Goal: Task Accomplishment & Management: Use online tool/utility

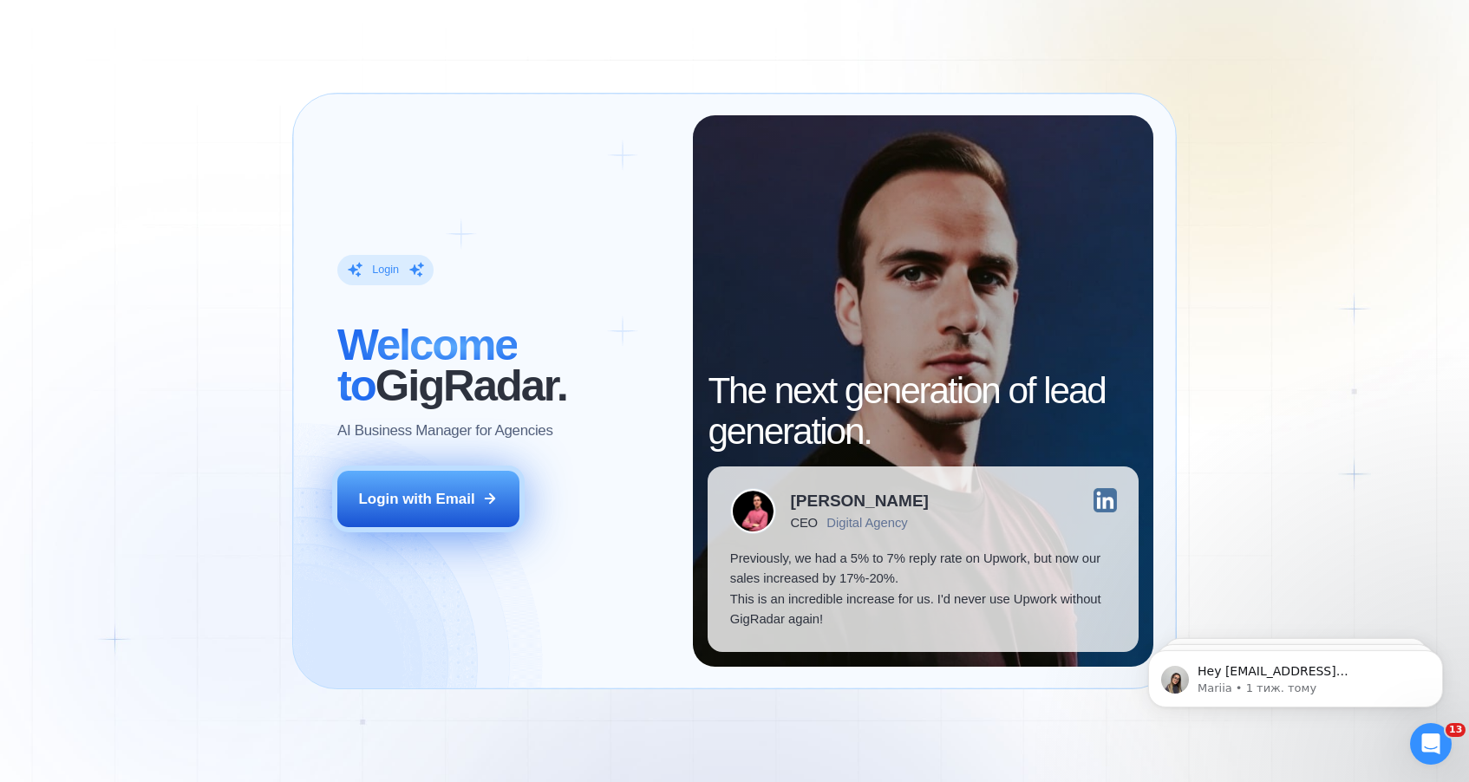
click at [411, 489] on div "Login with Email" at bounding box center [417, 499] width 116 height 20
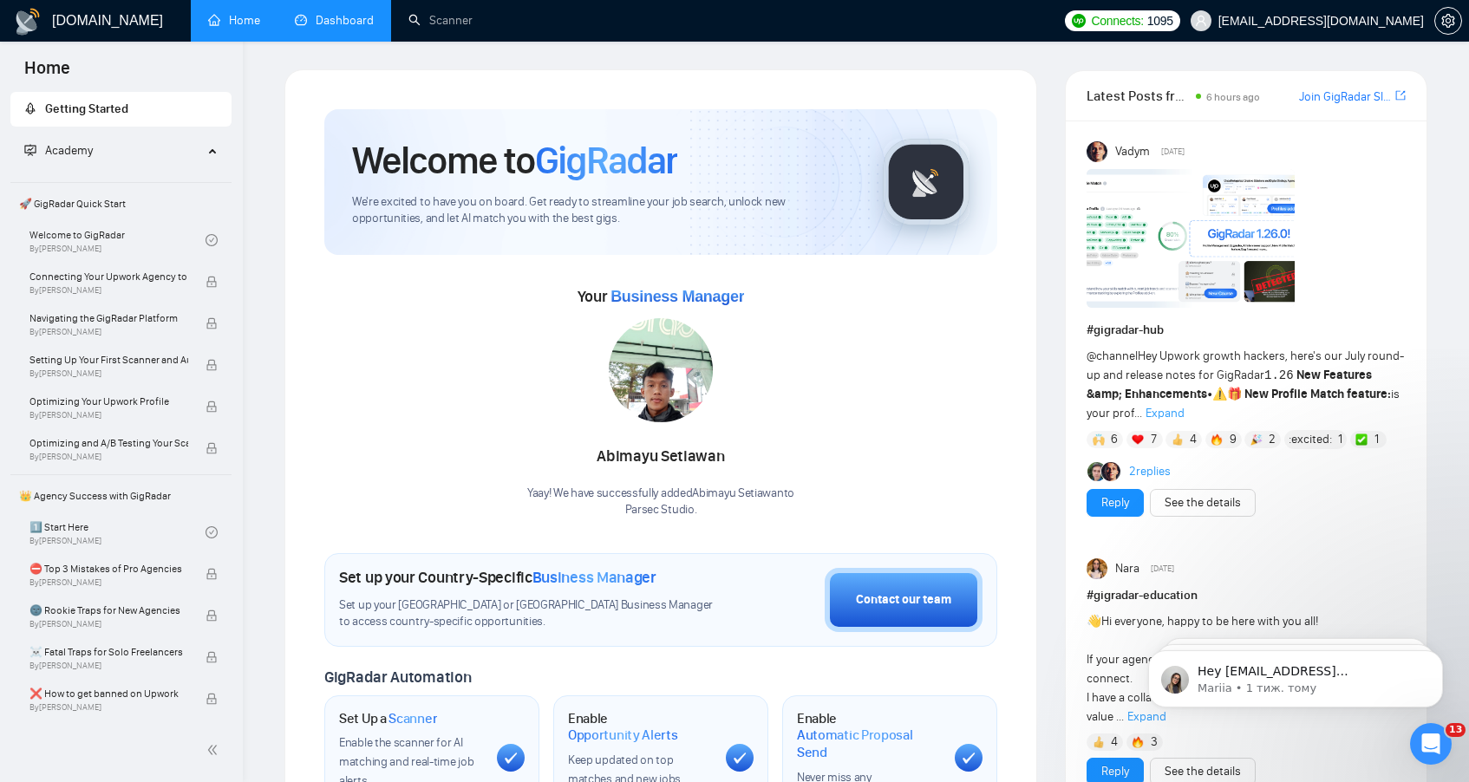
click at [338, 22] on link "Dashboard" at bounding box center [334, 20] width 79 height 15
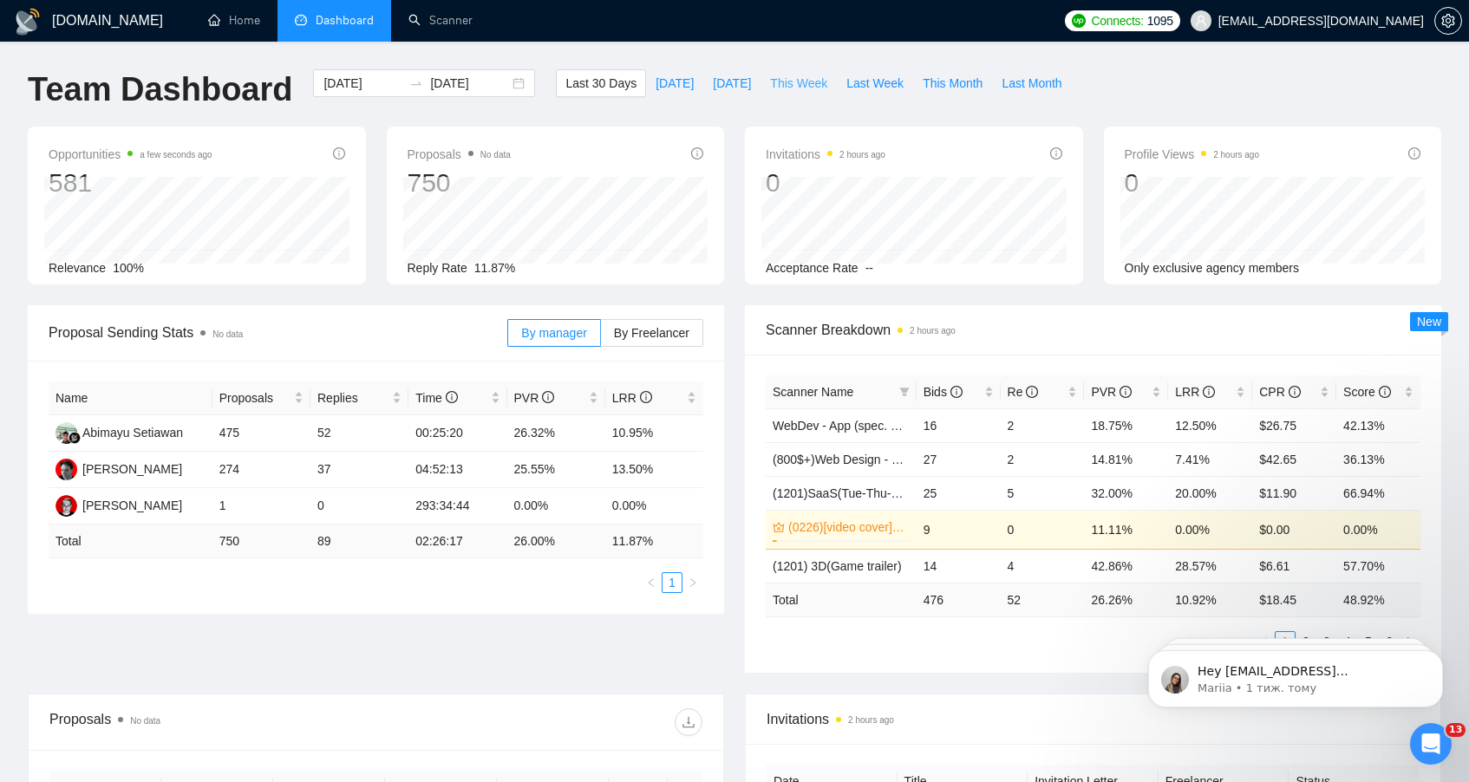
click at [789, 80] on span "This Week" at bounding box center [798, 83] width 57 height 19
type input "[DATE]"
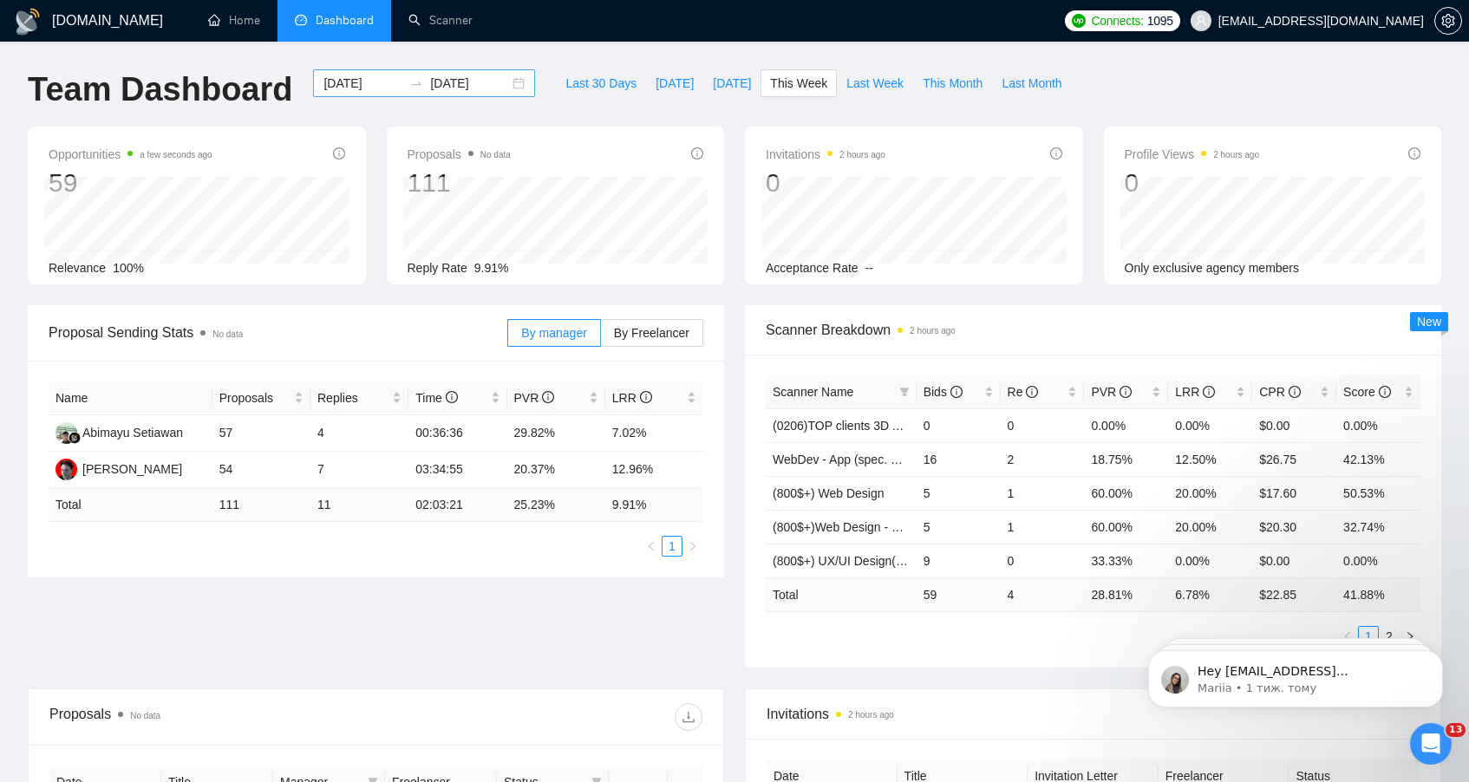
click at [510, 84] on div "[DATE] [DATE]" at bounding box center [424, 83] width 222 height 28
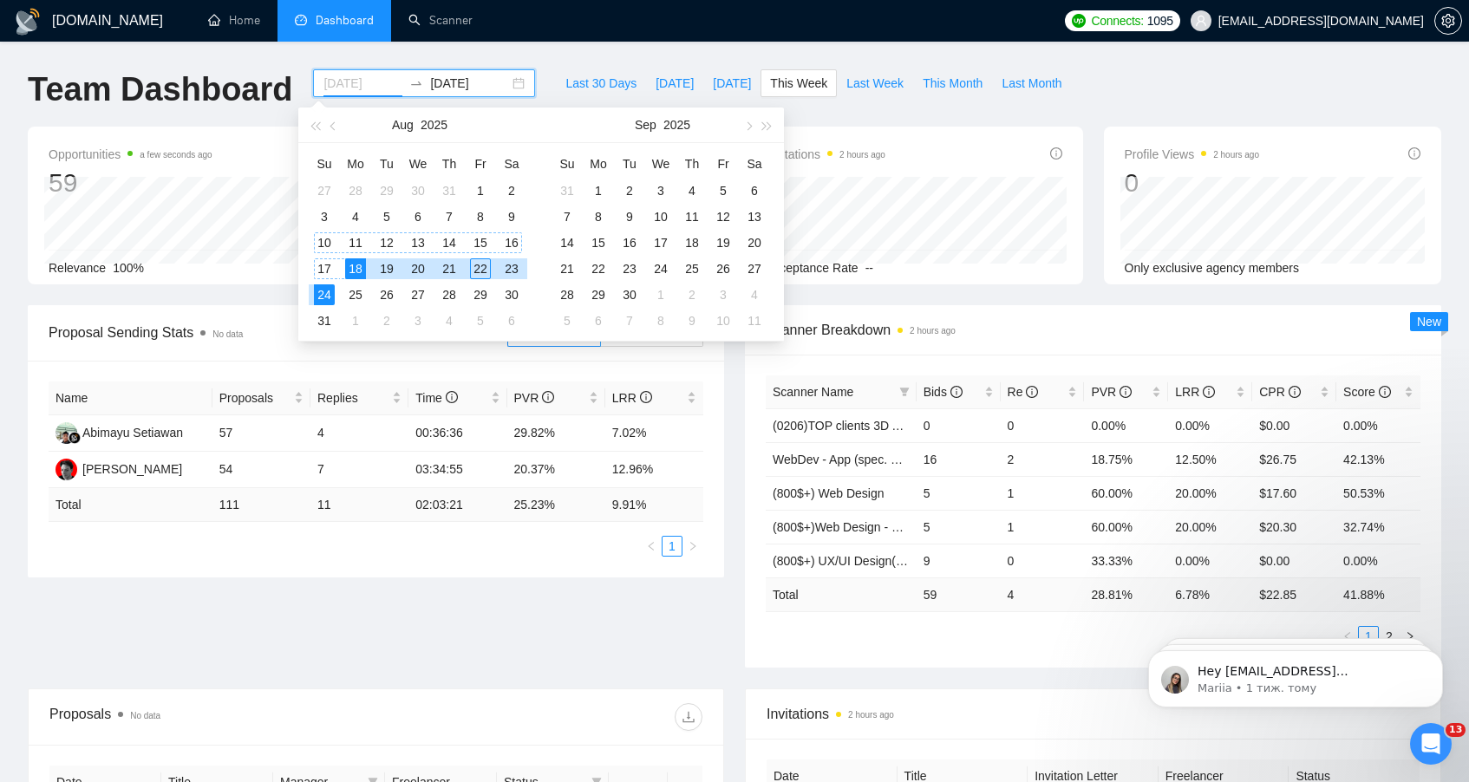
type input "[DATE]"
click at [569, 62] on div "[DOMAIN_NAME] Home Dashboard Scanner Connects: 1095 [EMAIL_ADDRESS][DOMAIN_NAME…" at bounding box center [734, 687] width 1469 height 1375
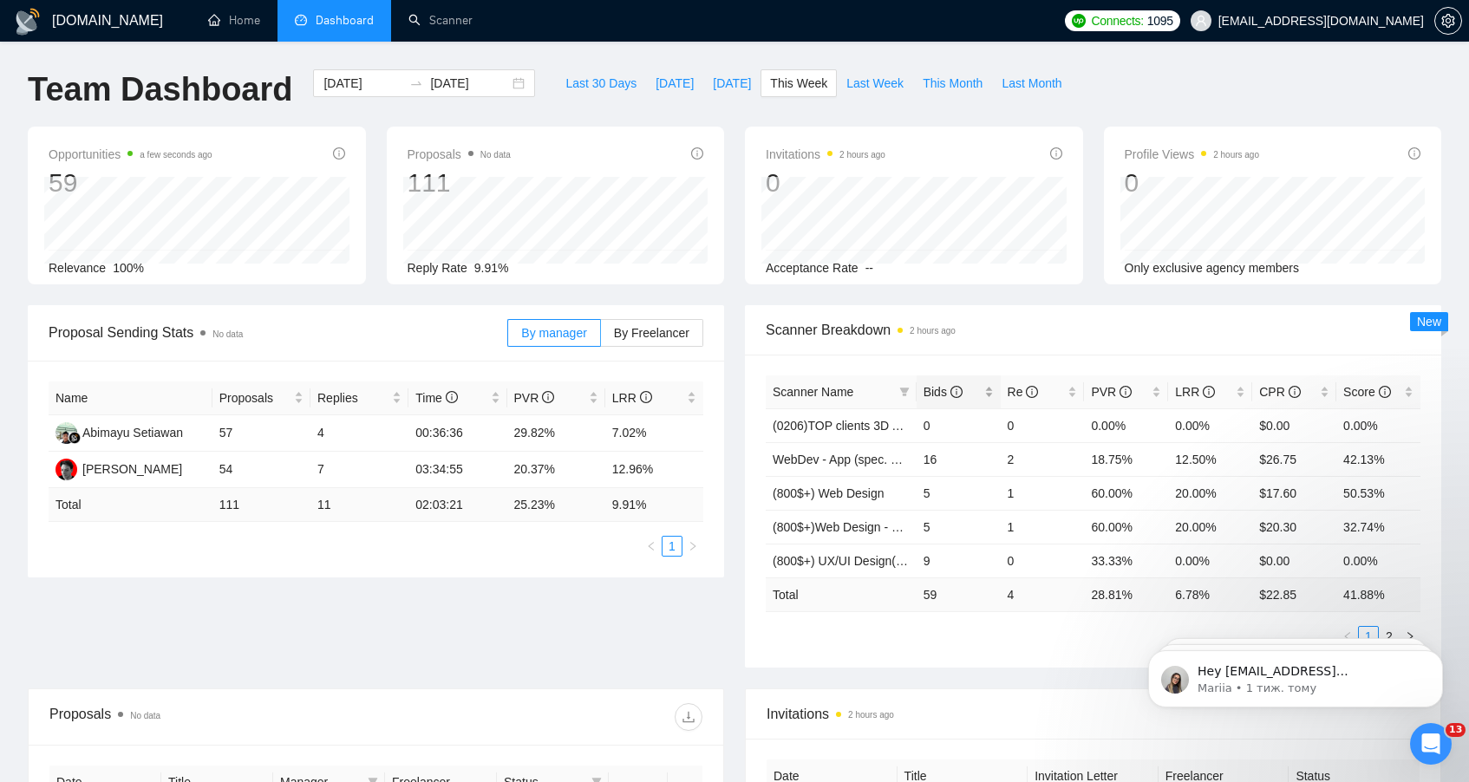
click at [980, 392] on span "Bids" at bounding box center [952, 391] width 57 height 19
click at [819, 428] on link "WebDev - App (spec. words)" at bounding box center [850, 426] width 154 height 14
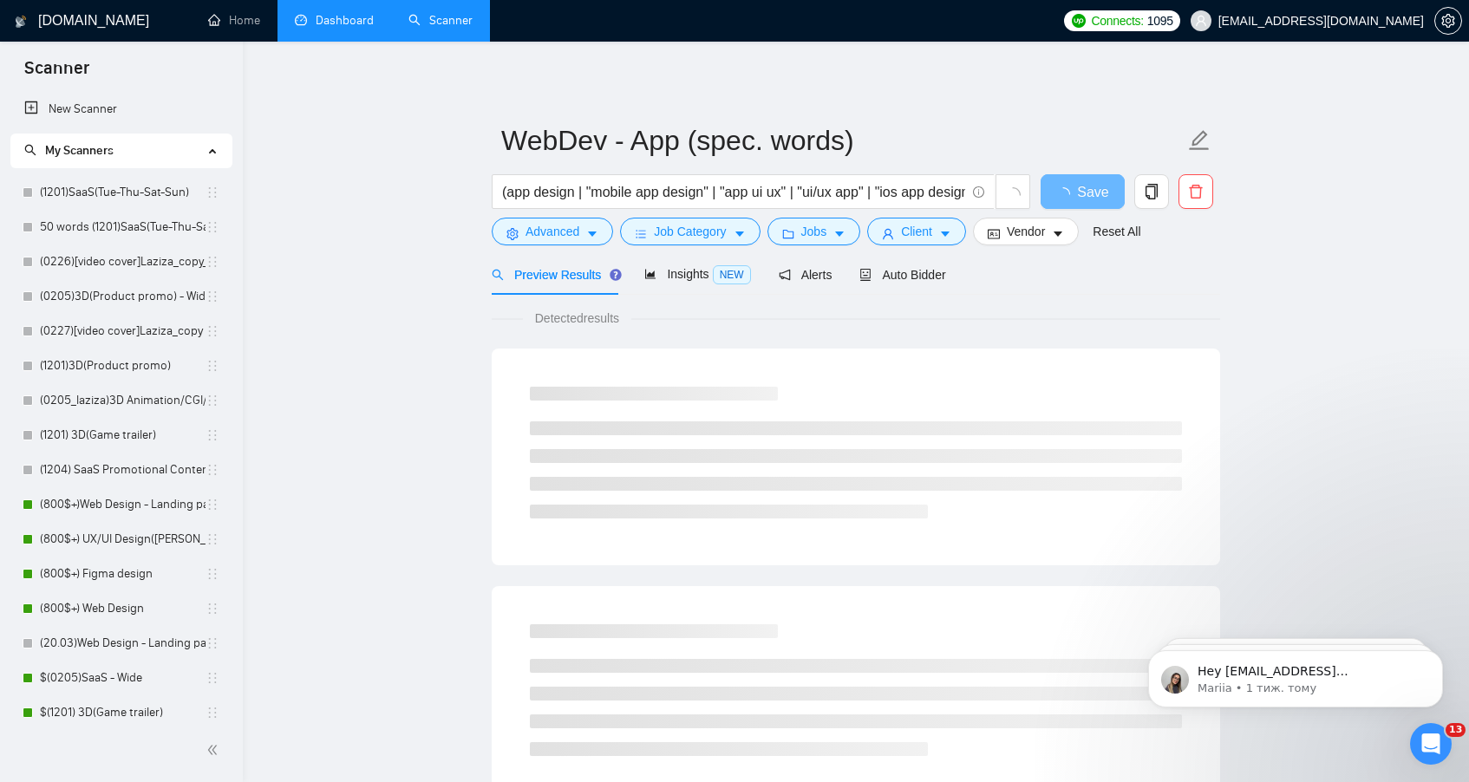
click at [316, 41] on li "Dashboard" at bounding box center [335, 21] width 114 height 42
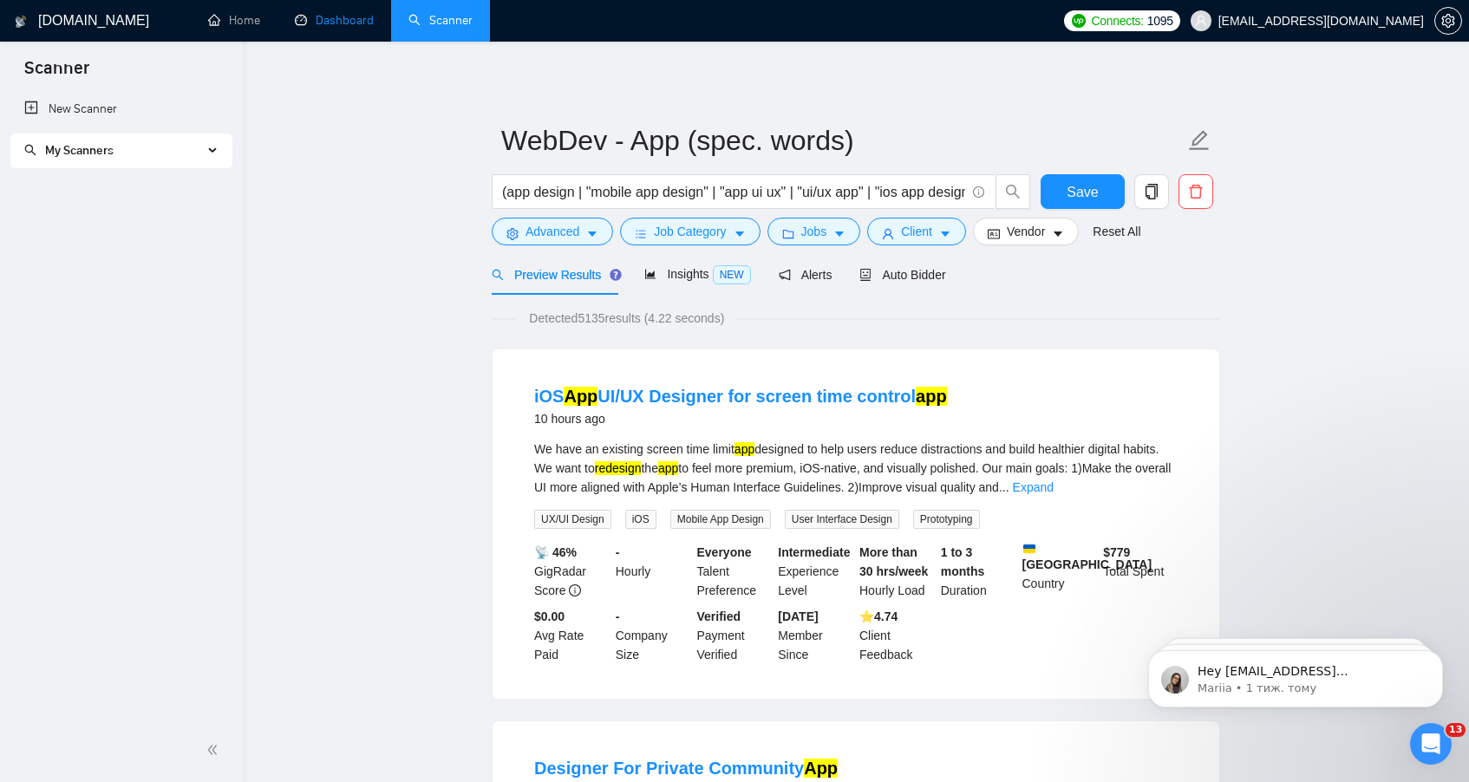
click at [312, 17] on link "Dashboard" at bounding box center [334, 20] width 79 height 15
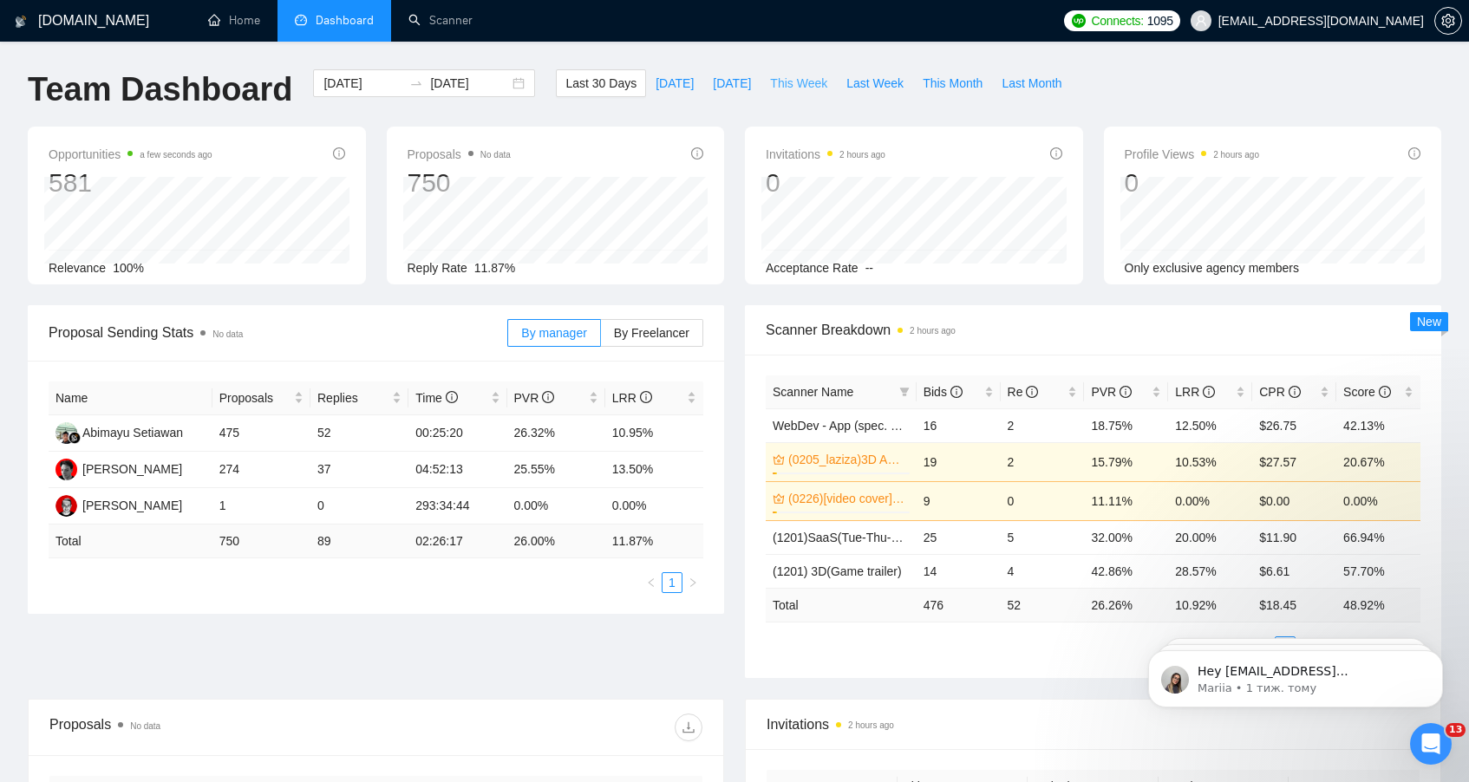
click at [801, 79] on span "This Week" at bounding box center [798, 83] width 57 height 19
type input "[DATE]"
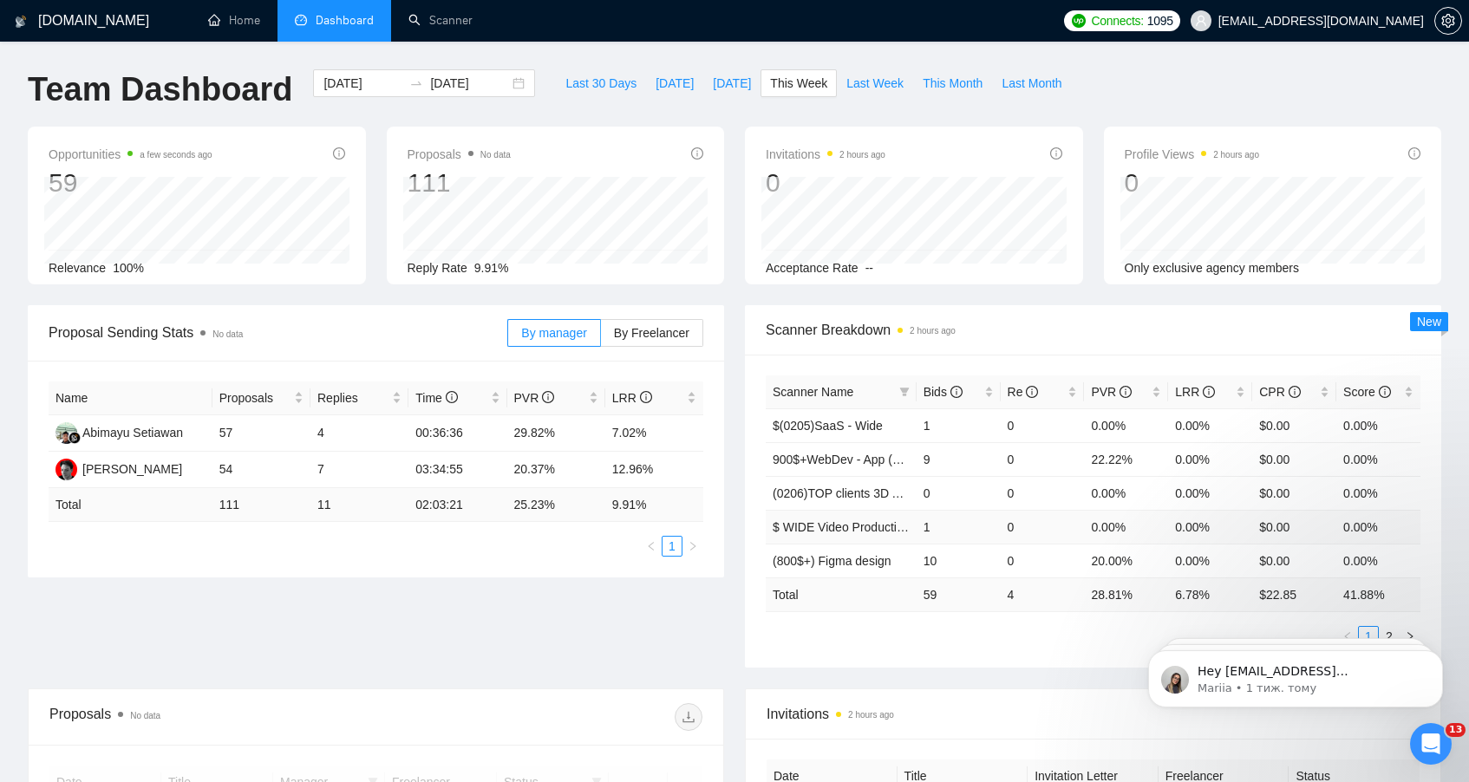
scroll to position [30, 0]
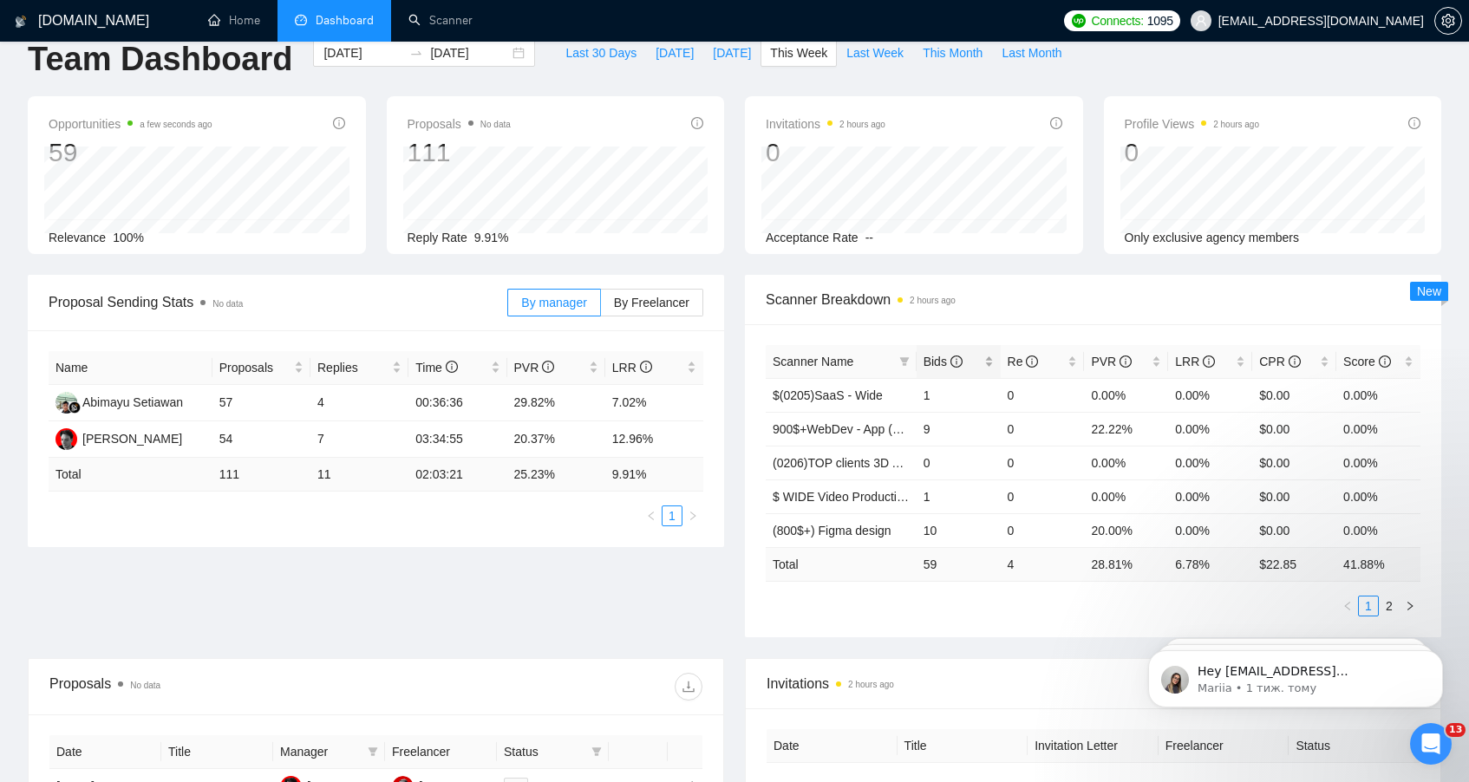
click at [990, 366] on div "Bids" at bounding box center [959, 361] width 70 height 19
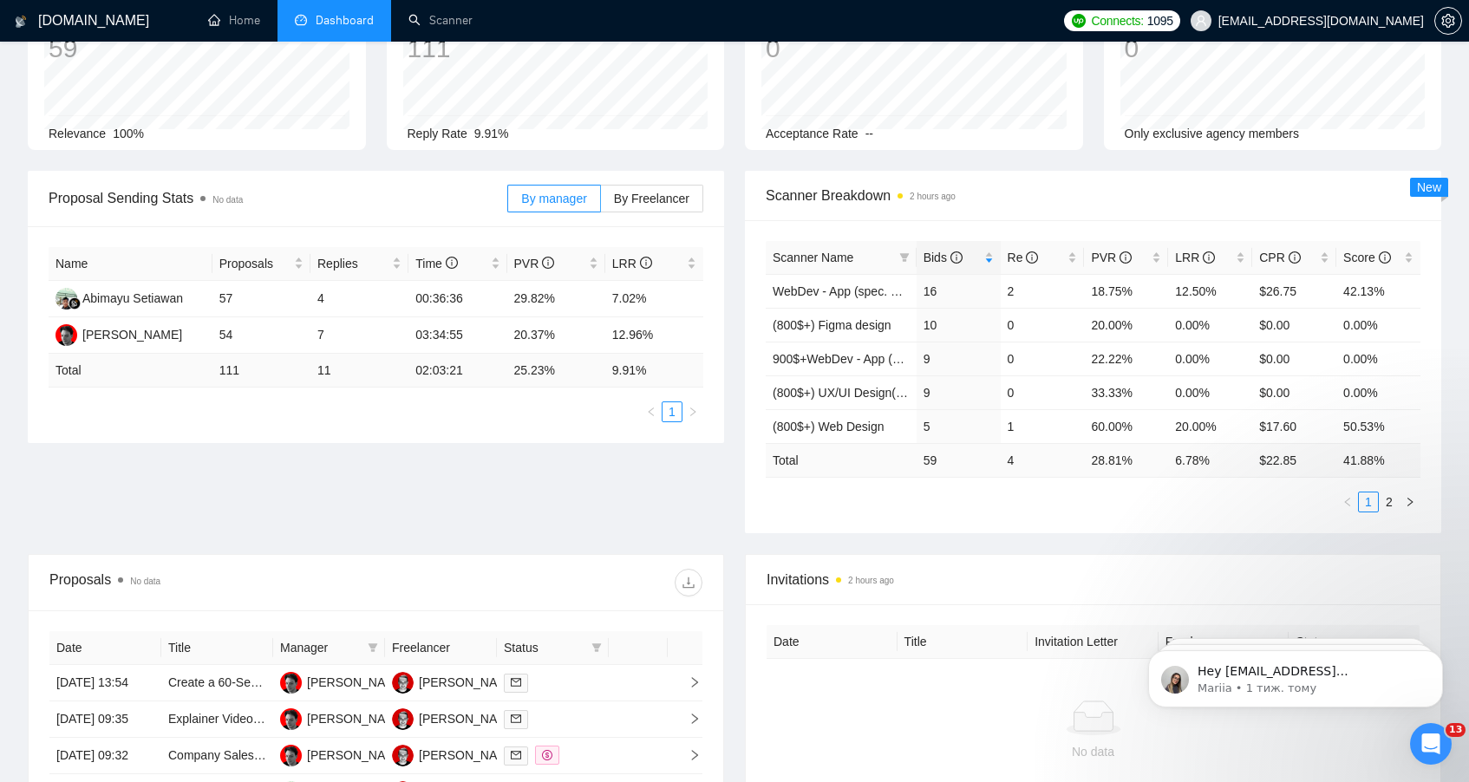
scroll to position [0, 0]
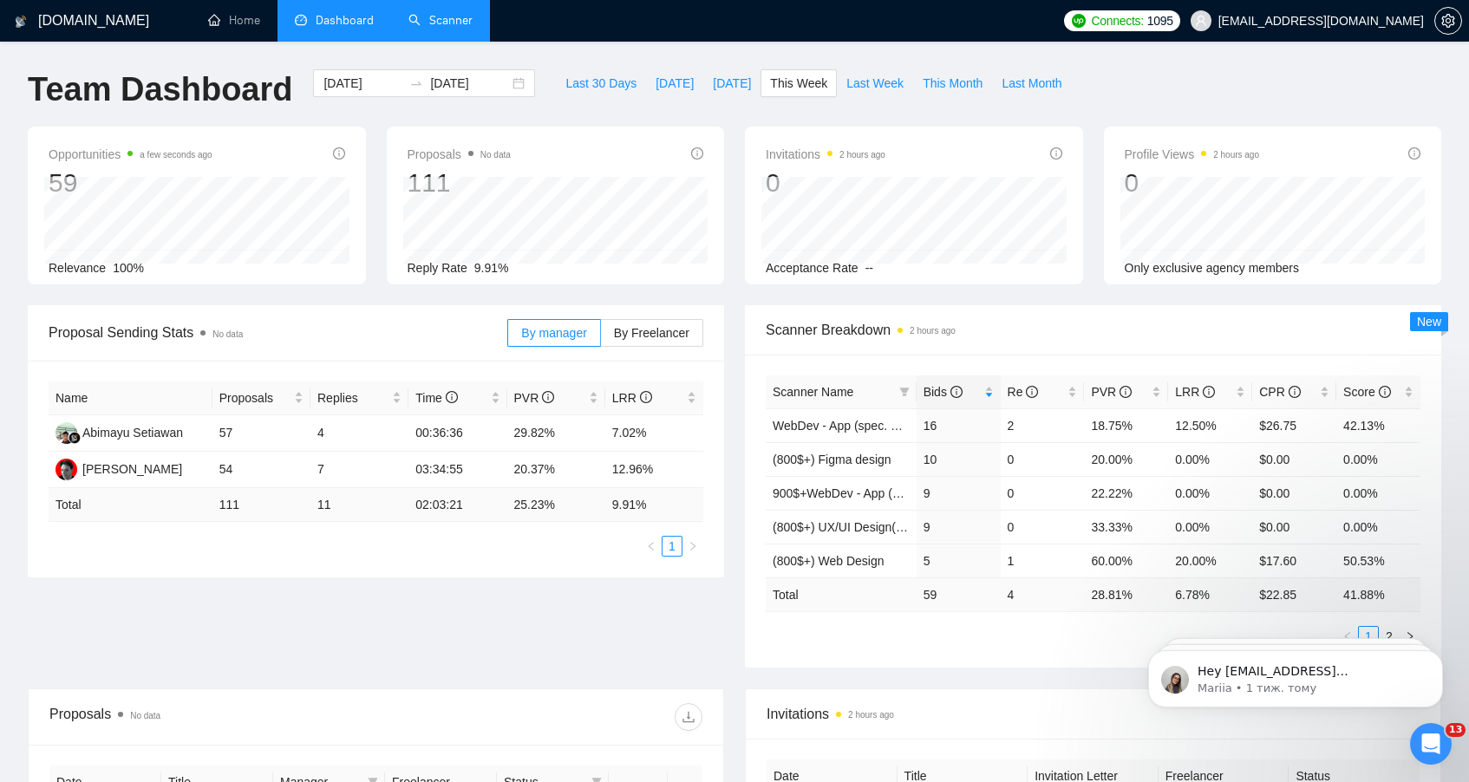
click at [466, 19] on link "Scanner" at bounding box center [440, 20] width 64 height 15
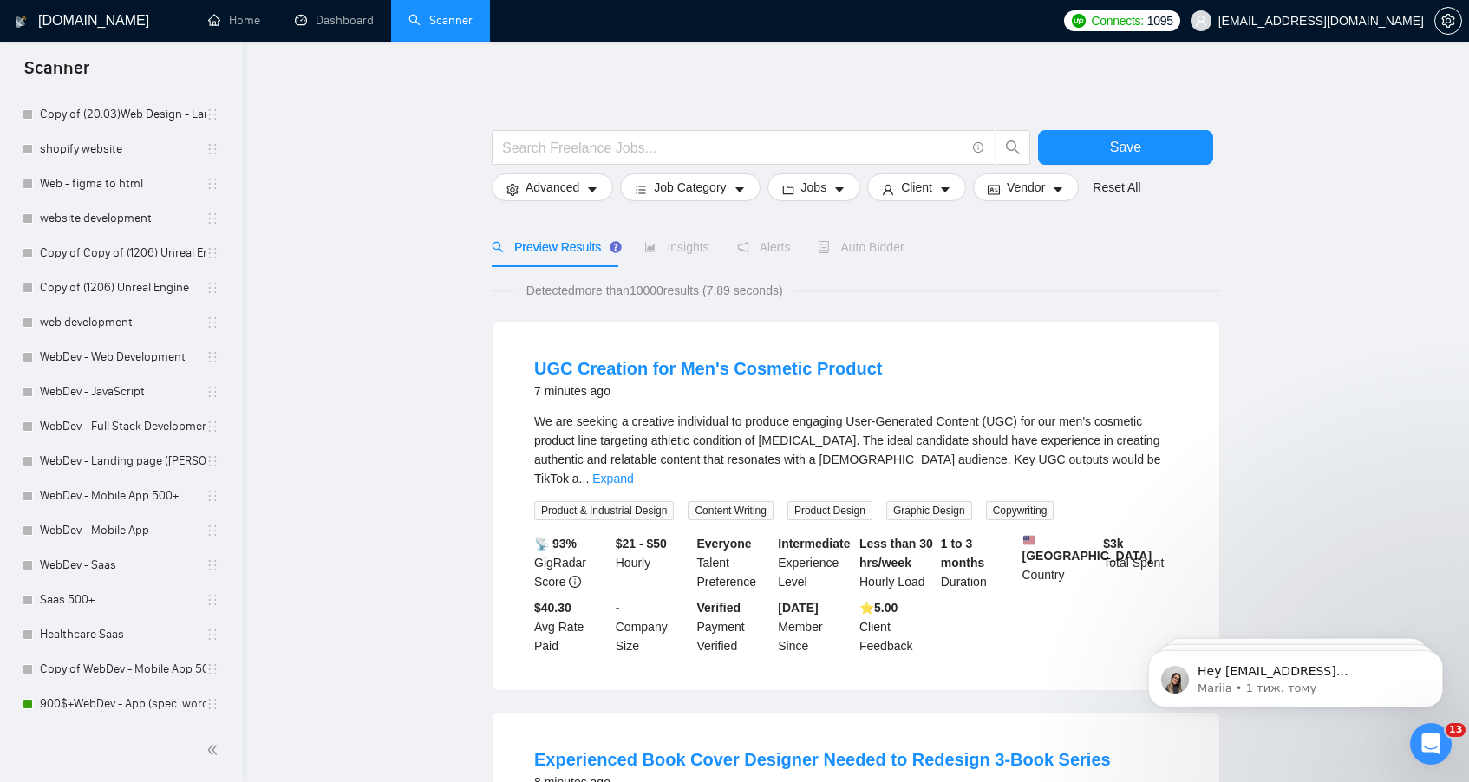
scroll to position [2405, 0]
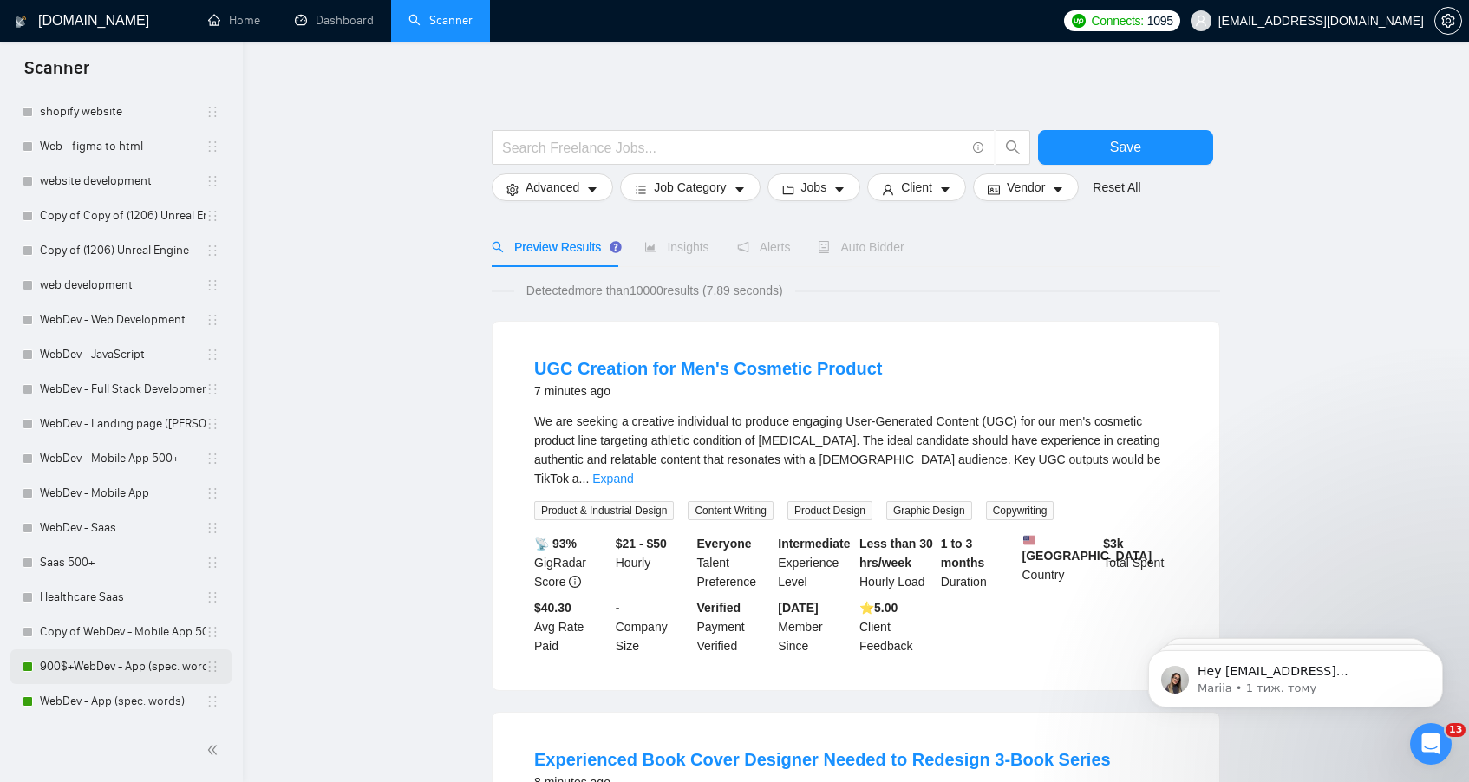
click at [122, 677] on link "900$+WebDev - App (spec. words)" at bounding box center [123, 667] width 166 height 35
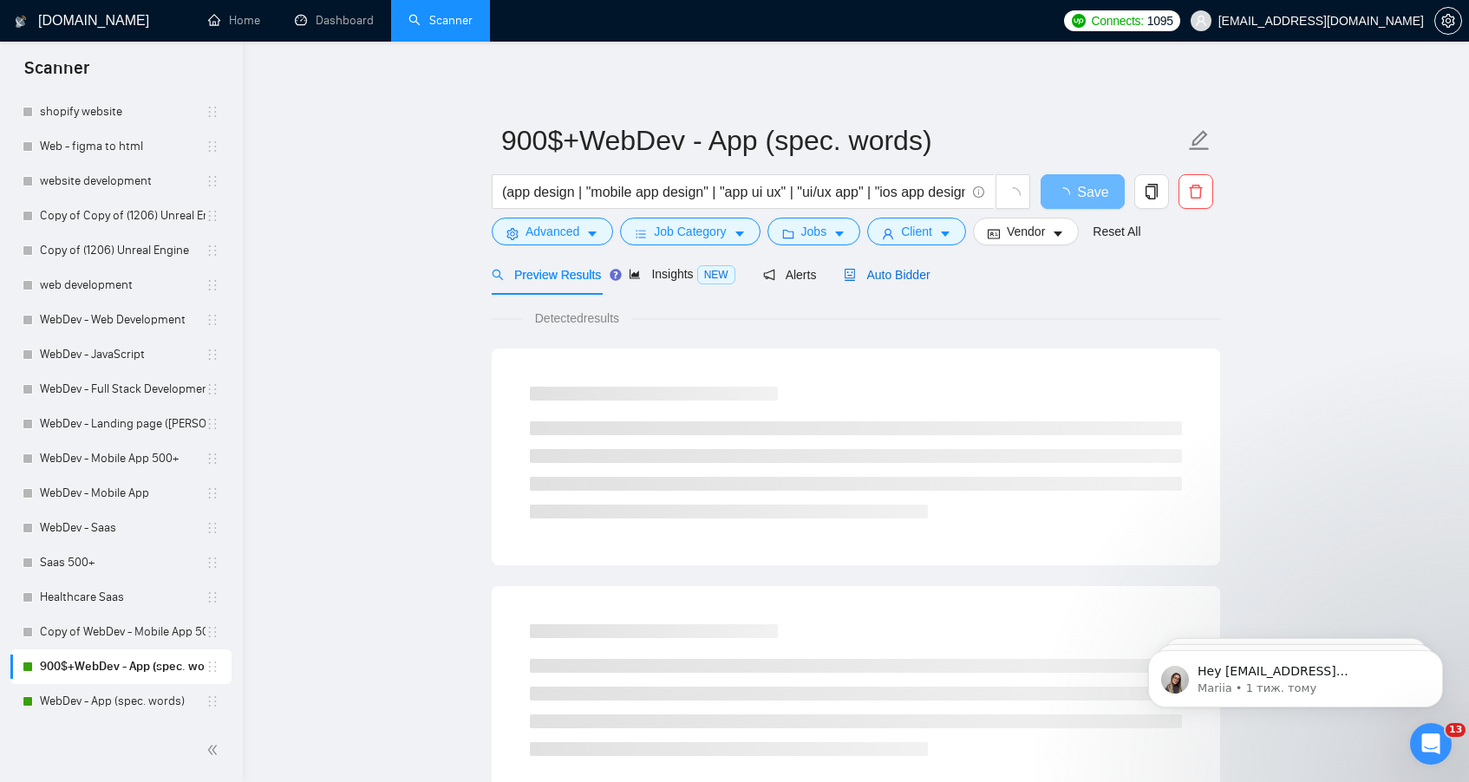
click at [876, 268] on span "Auto Bidder" at bounding box center [887, 275] width 86 height 14
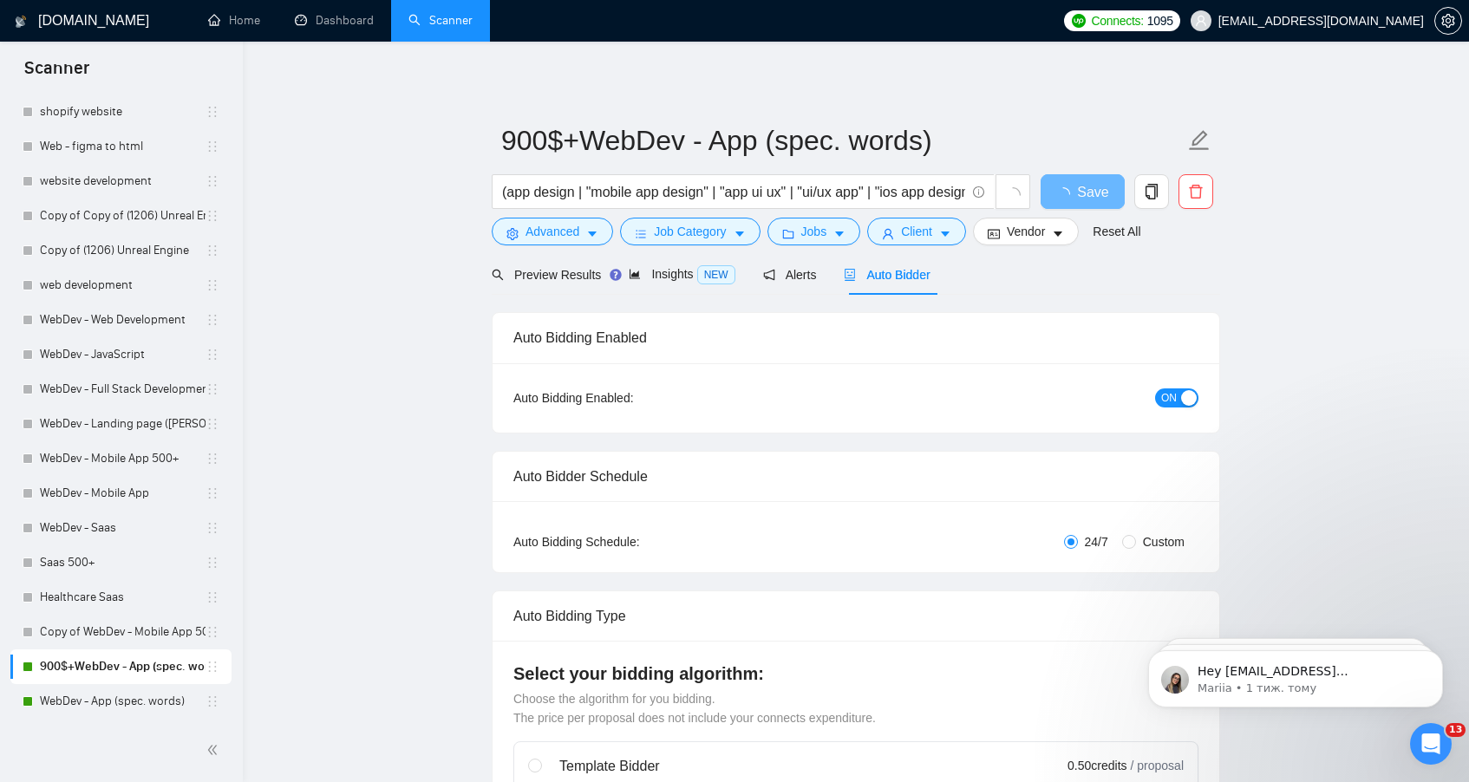
radio input "false"
radio input "true"
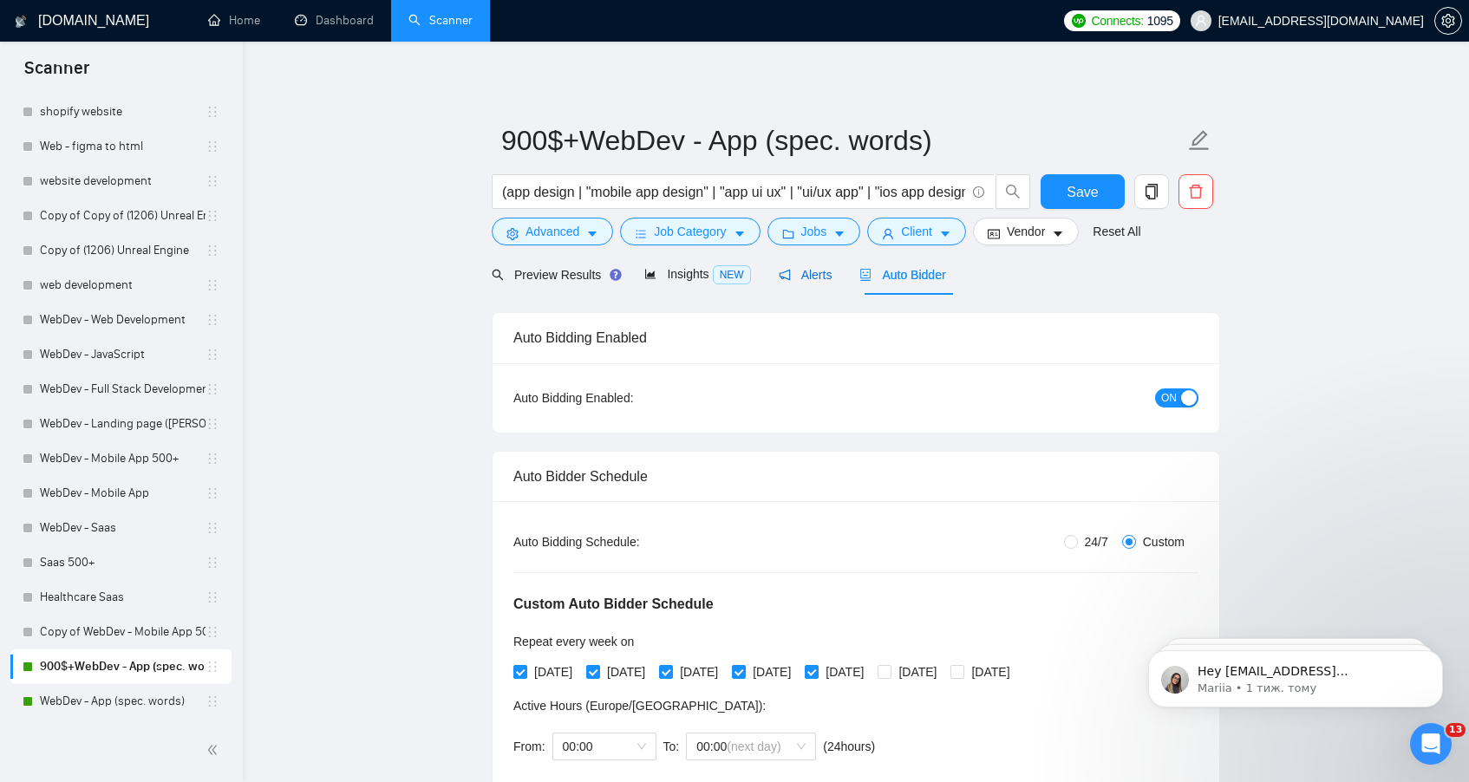
click at [800, 280] on span "Alerts" at bounding box center [806, 275] width 54 height 14
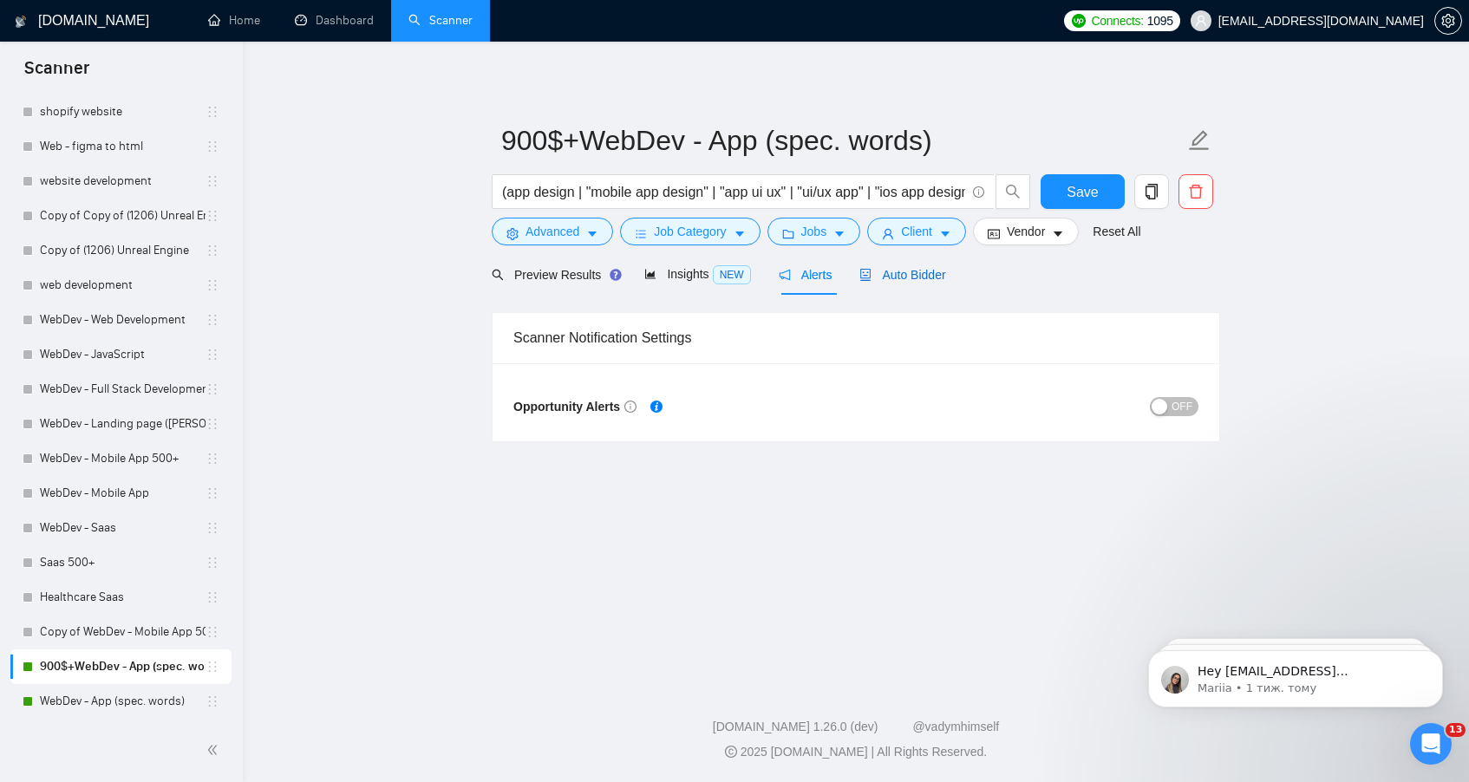
click at [924, 275] on span "Auto Bidder" at bounding box center [902, 275] width 86 height 14
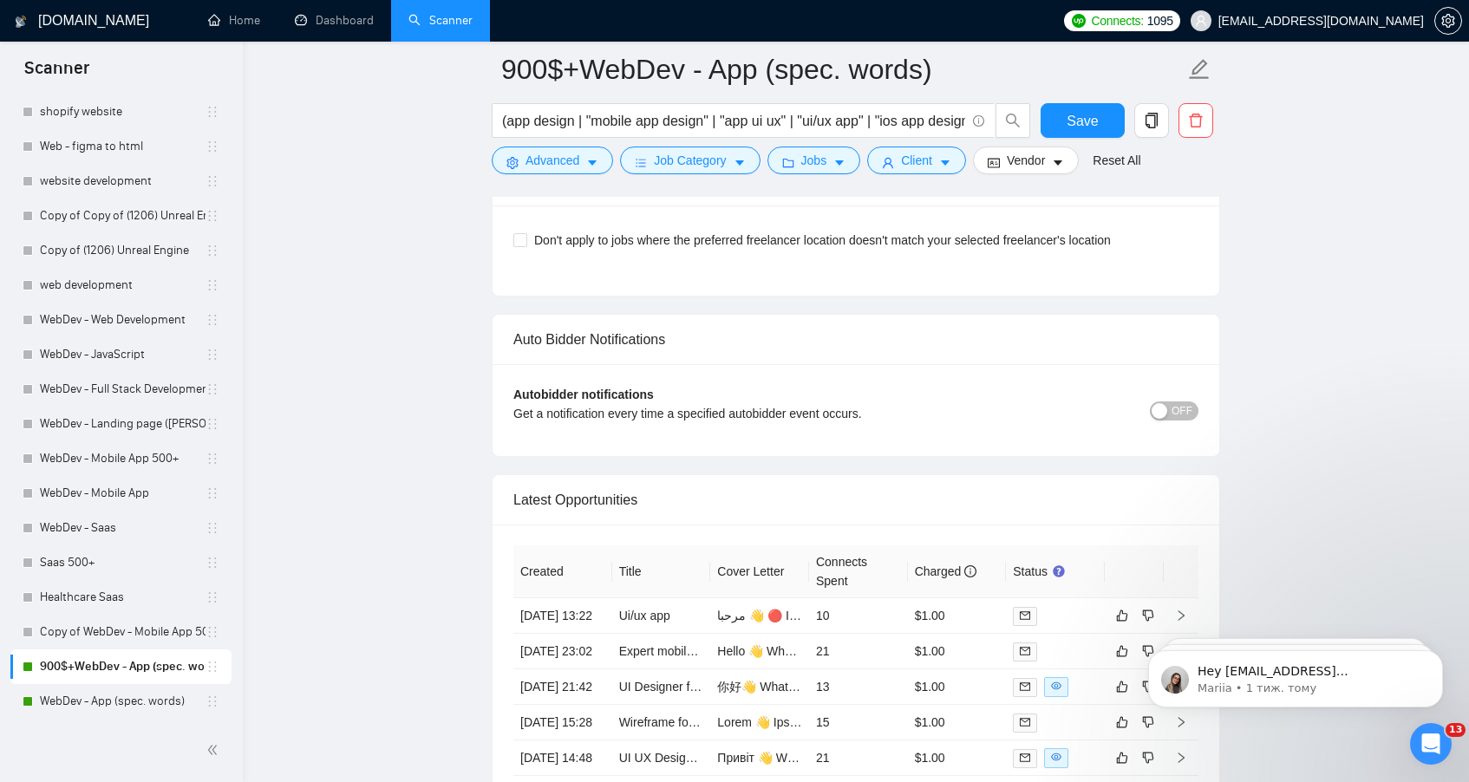
scroll to position [4318, 0]
click at [1166, 402] on div "button" at bounding box center [1160, 410] width 16 height 16
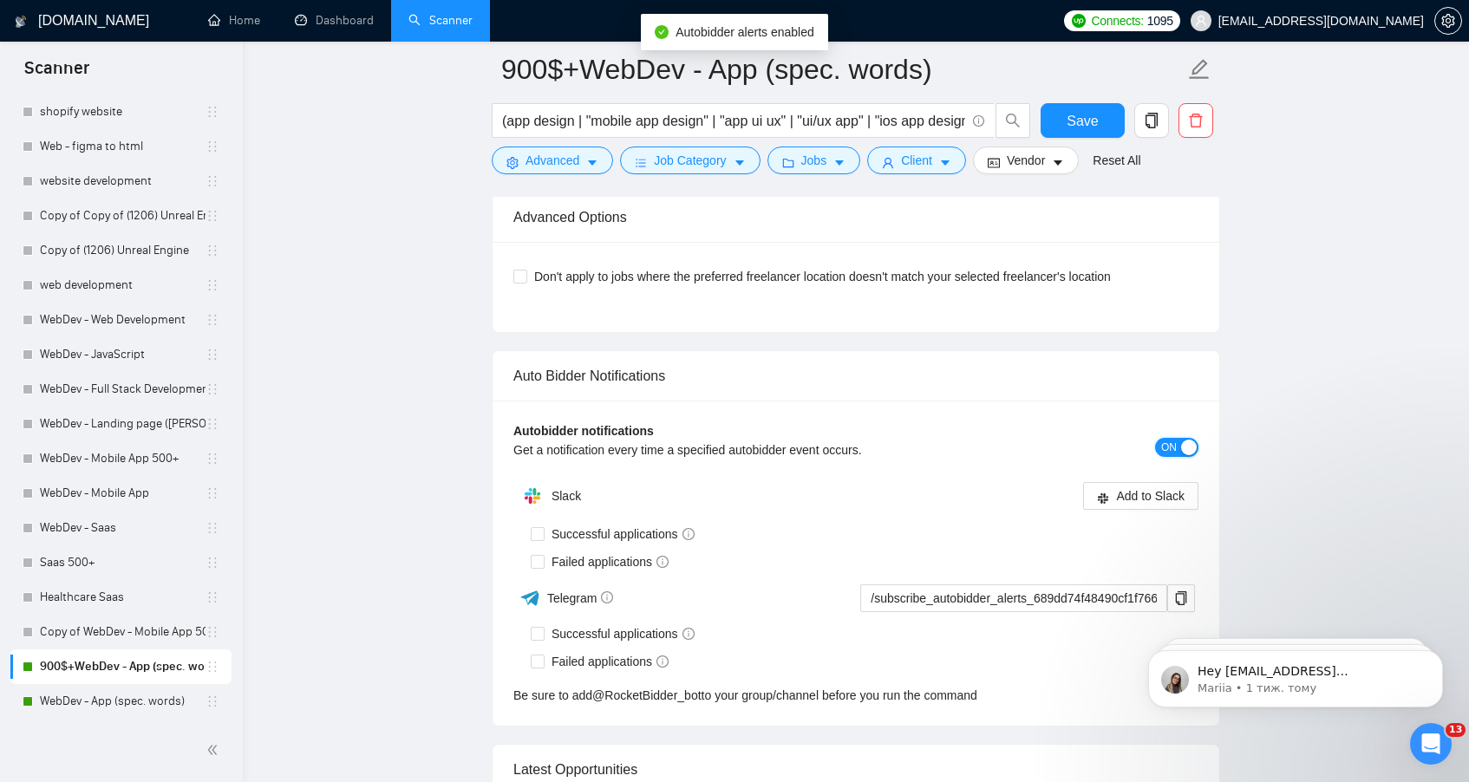
scroll to position [4360, 0]
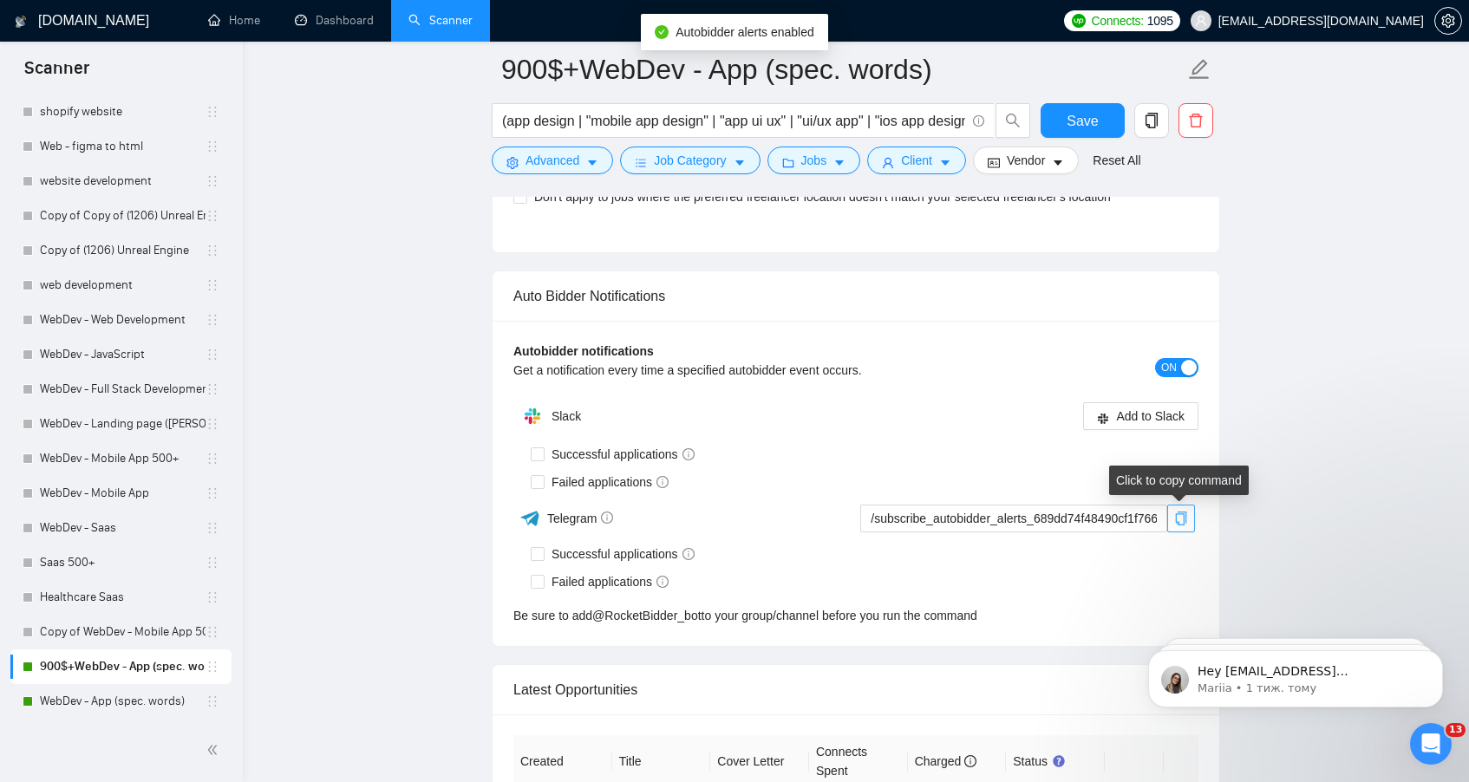
click at [1181, 520] on icon "copy" at bounding box center [1181, 519] width 14 height 14
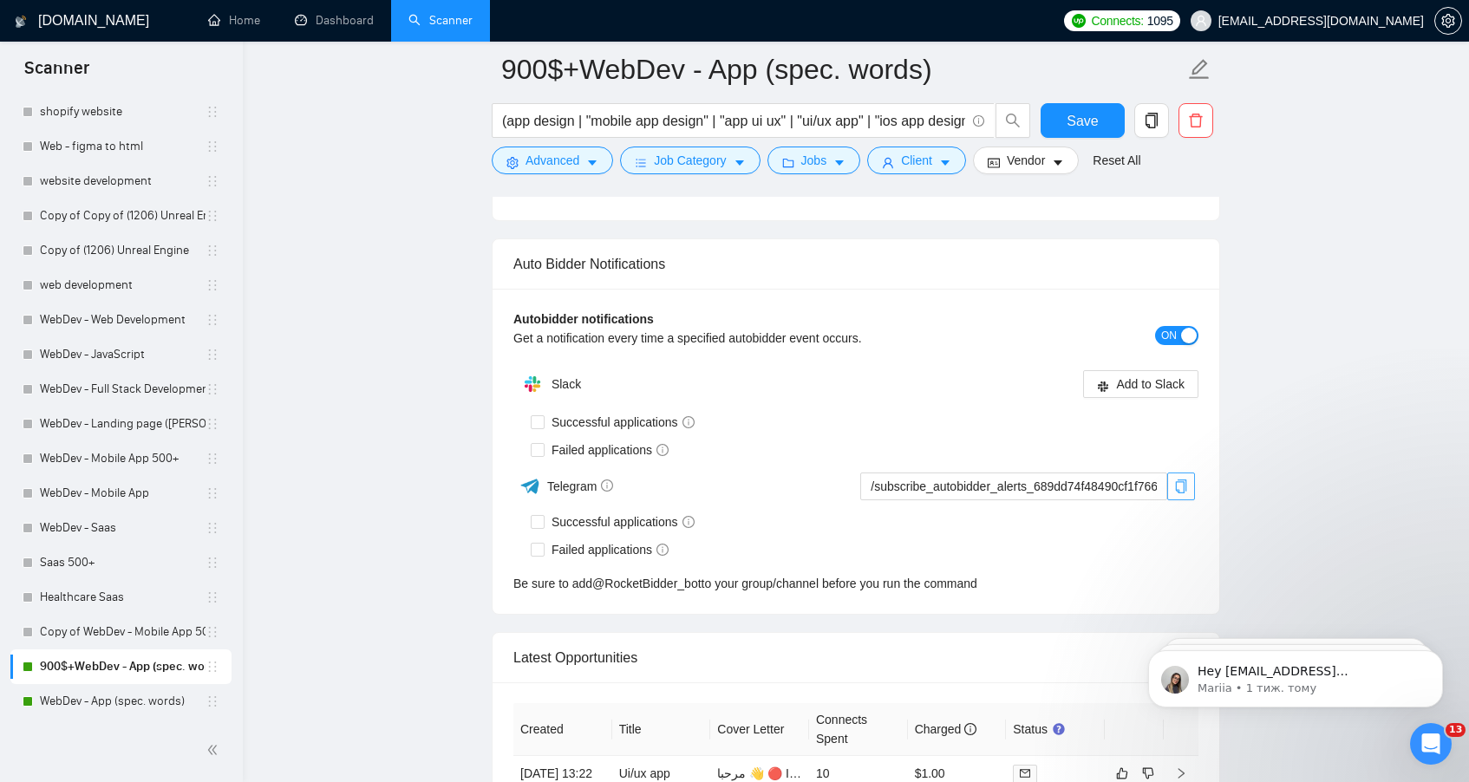
scroll to position [4393, 0]
click at [541, 521] on input "Successful applications" at bounding box center [537, 520] width 12 height 12
checkbox input "true"
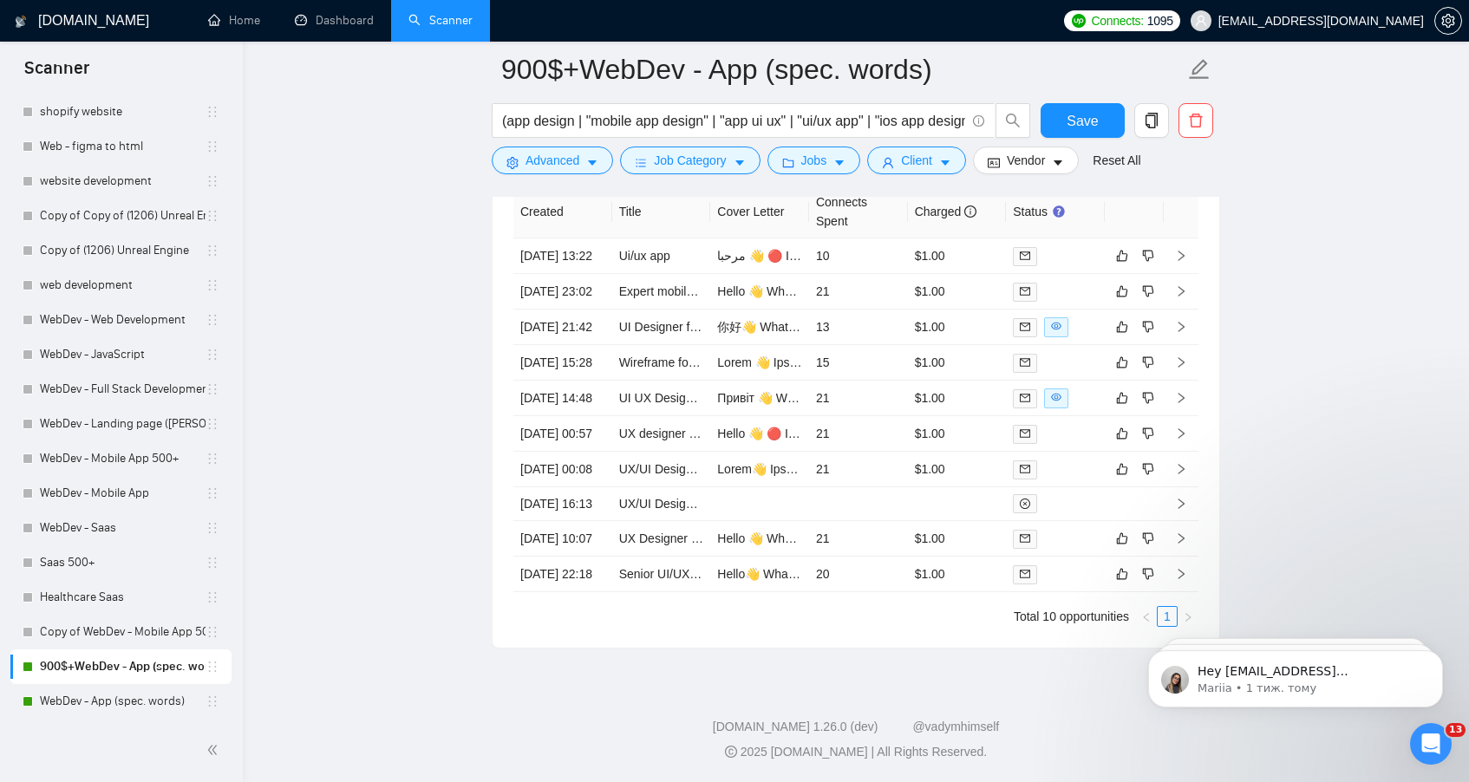
scroll to position [4951, 0]
click at [1085, 110] on span "Save" at bounding box center [1082, 121] width 31 height 22
click at [106, 693] on link "WebDev - App (spec. words)" at bounding box center [123, 701] width 166 height 35
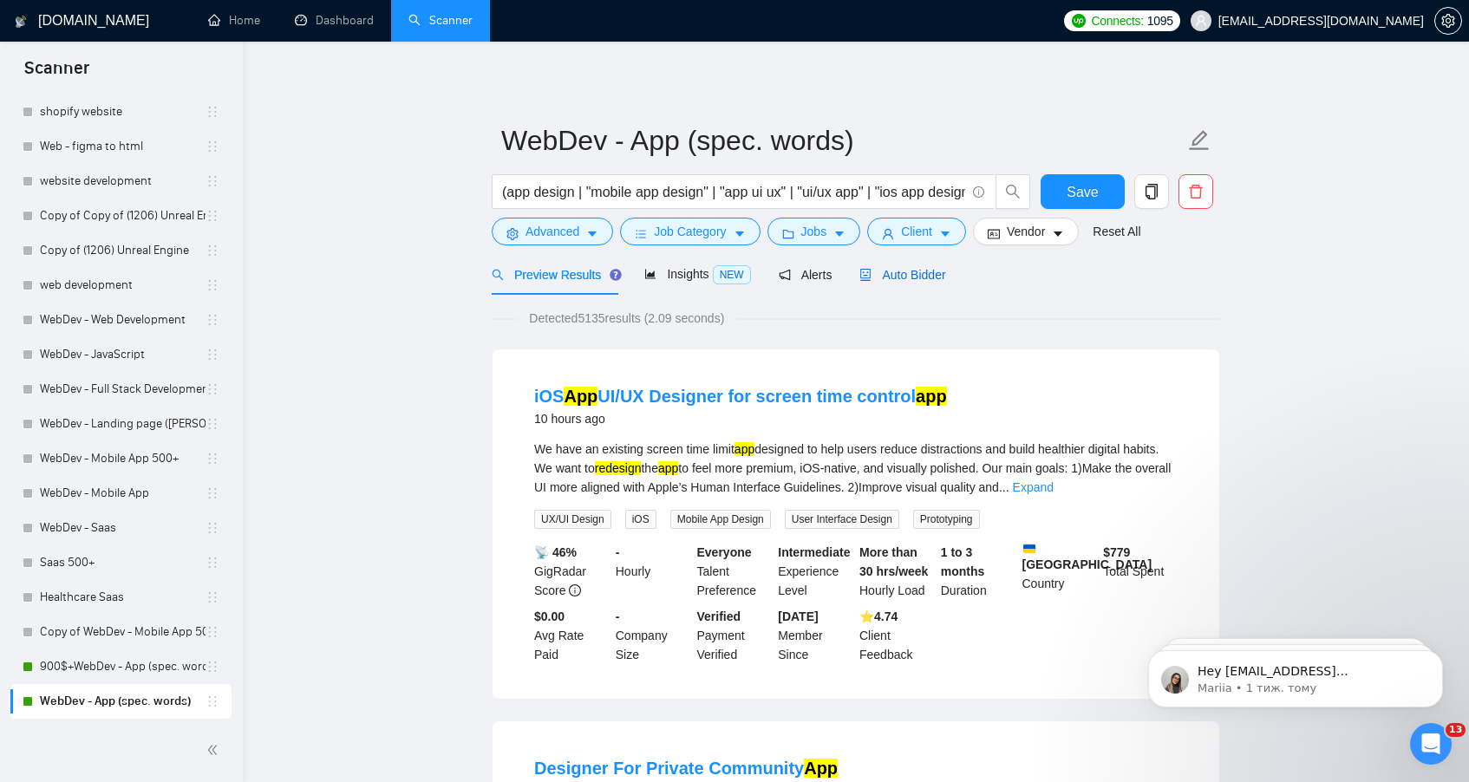
click at [880, 283] on div "Auto Bidder" at bounding box center [902, 274] width 86 height 19
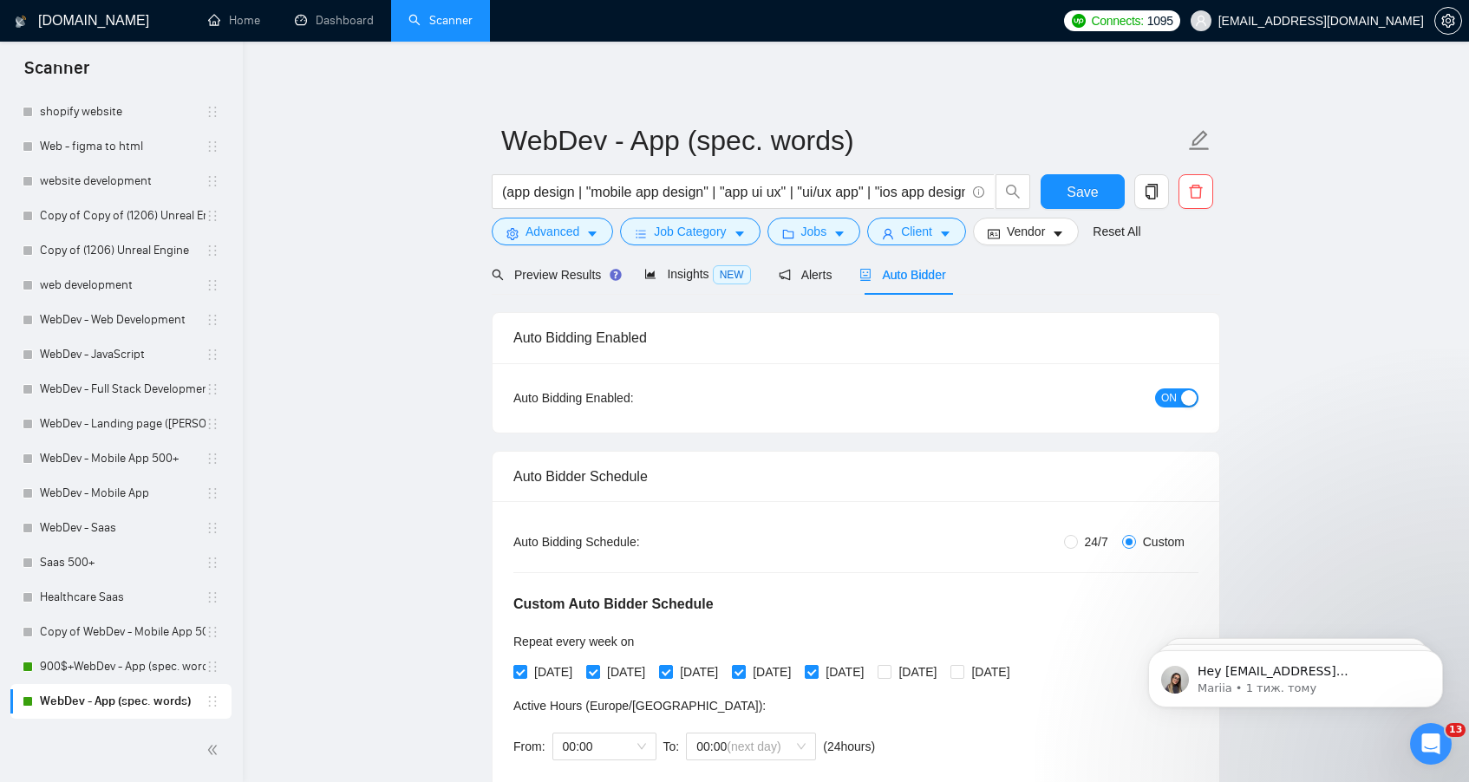
radio input "false"
radio input "true"
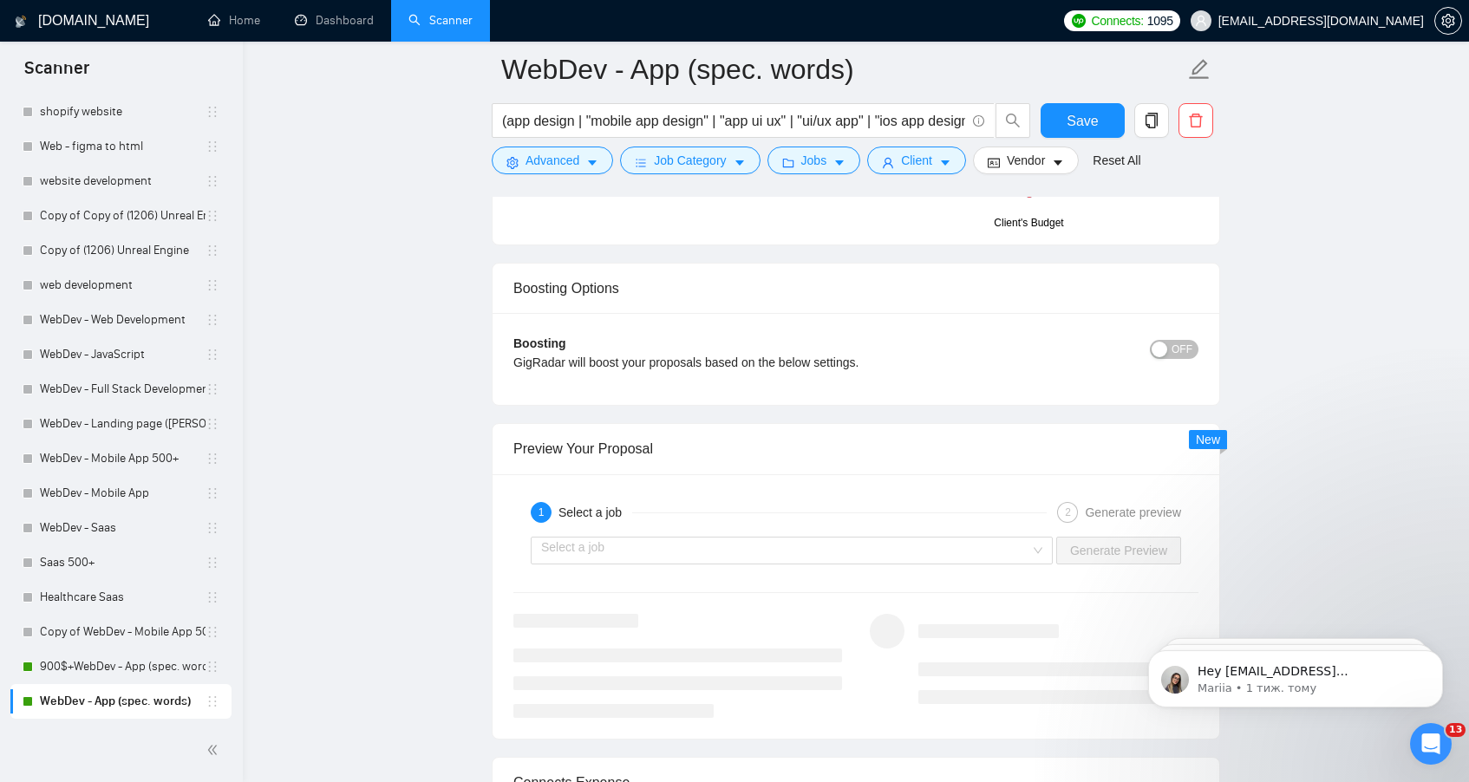
scroll to position [3380, 0]
click at [1193, 339] on button "OFF" at bounding box center [1174, 343] width 49 height 19
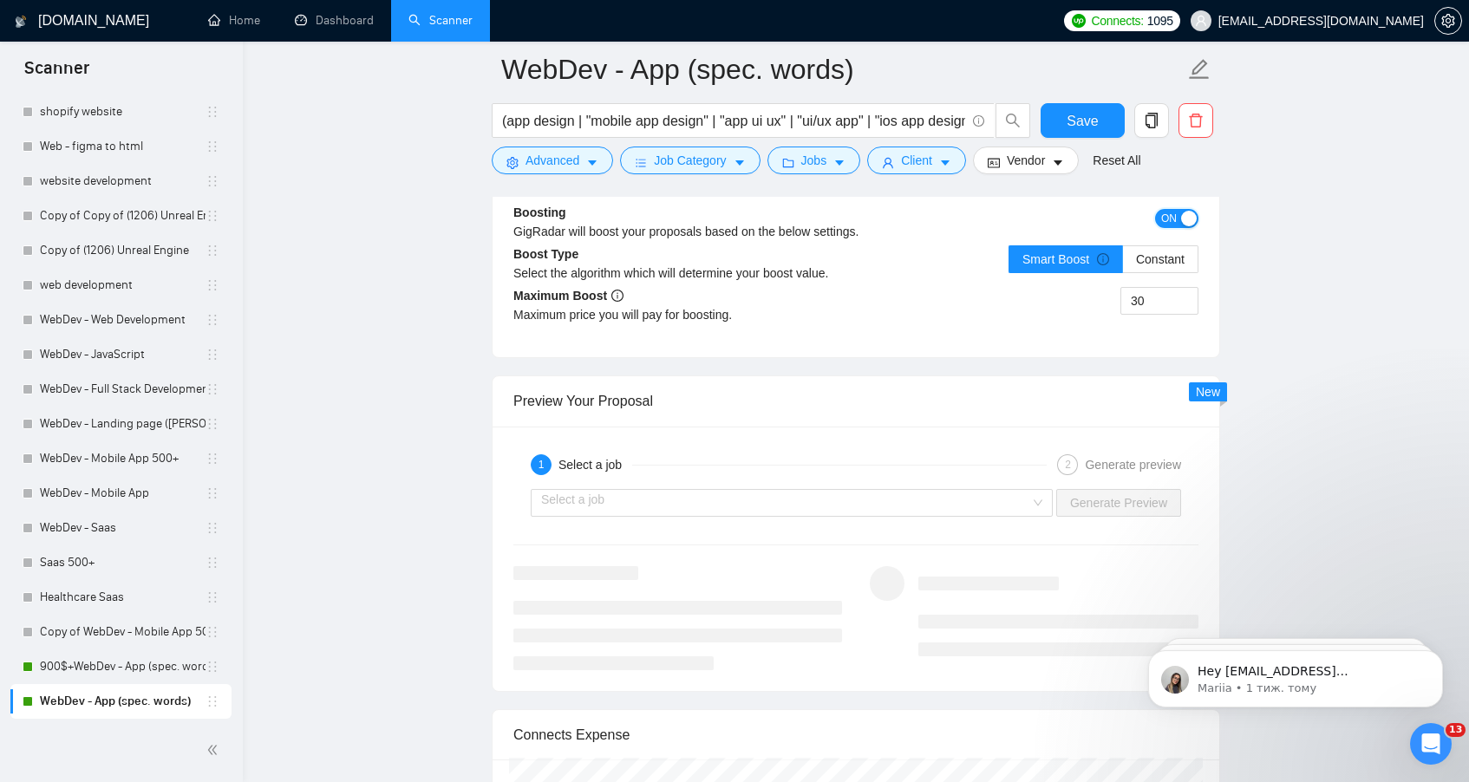
scroll to position [3506, 0]
click at [1177, 218] on button "ON" at bounding box center [1176, 217] width 43 height 19
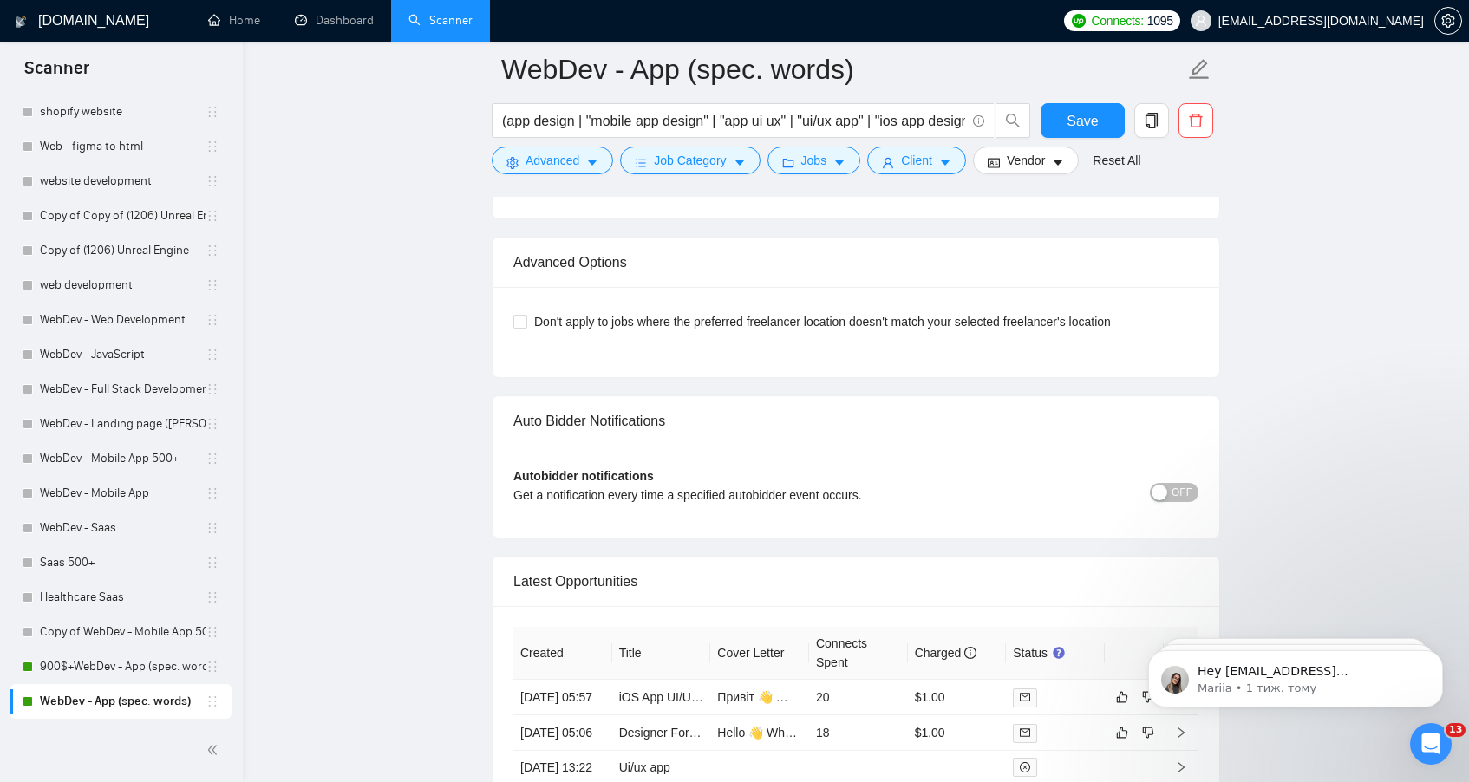
scroll to position [4238, 0]
click at [1184, 490] on span "OFF" at bounding box center [1182, 489] width 21 height 19
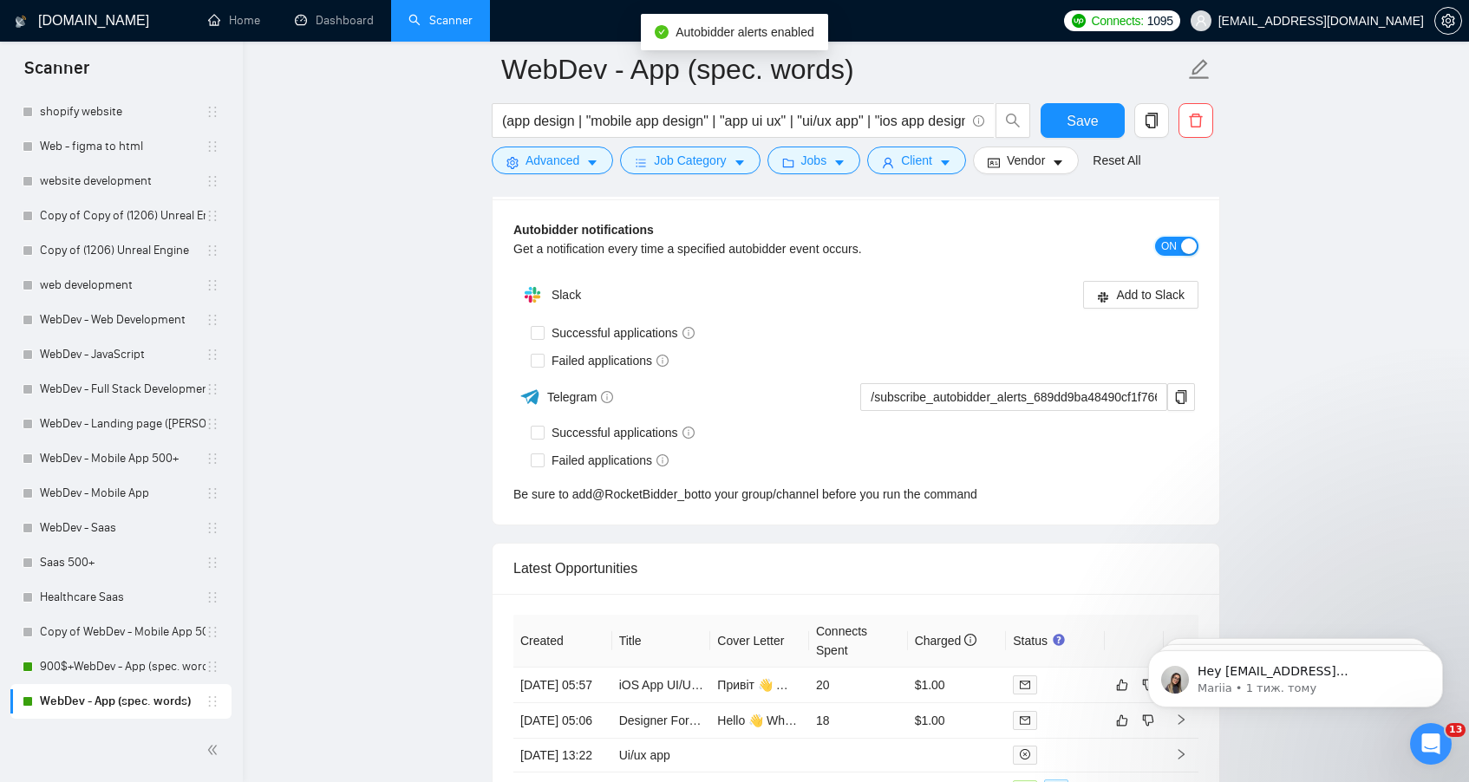
scroll to position [4291, 0]
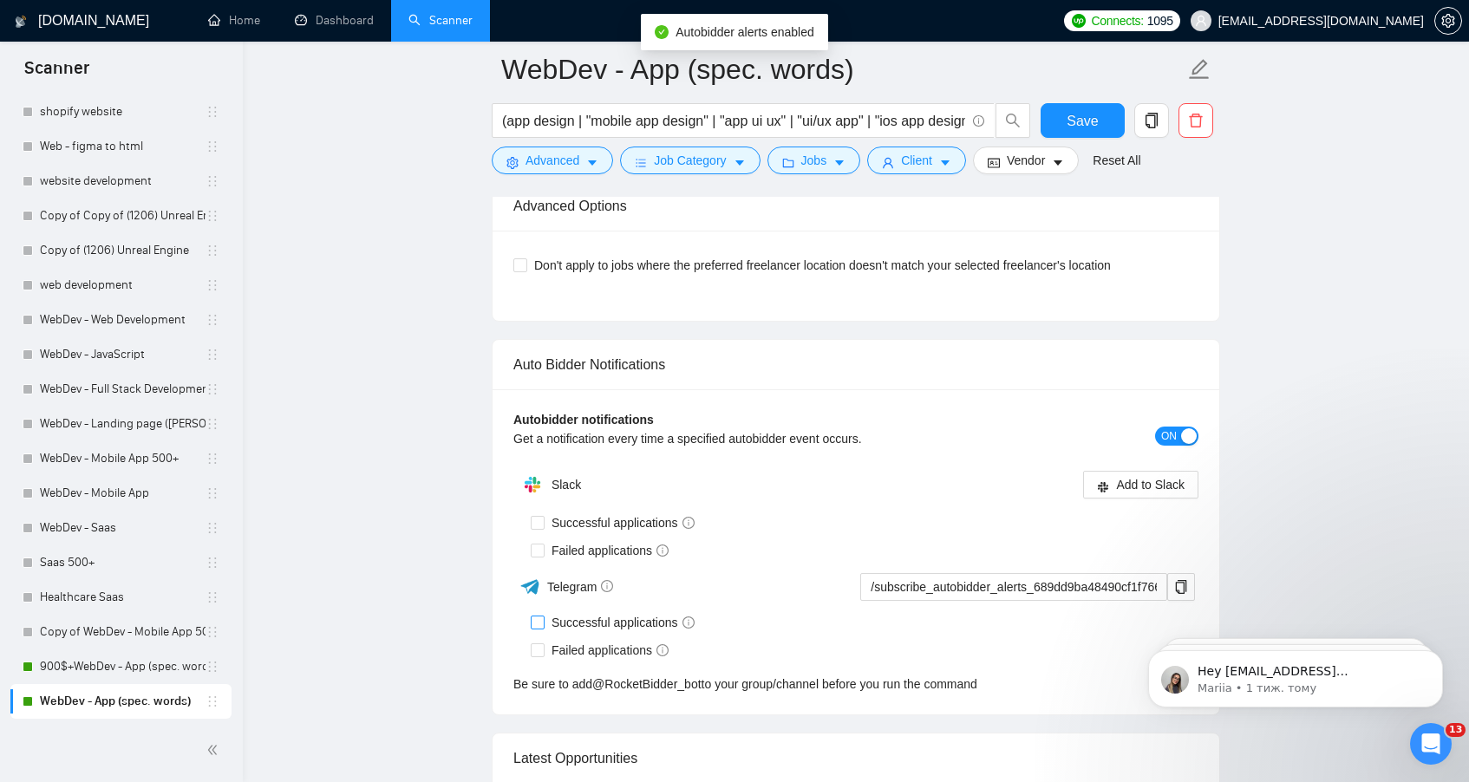
click at [557, 624] on span "Successful applications" at bounding box center [623, 622] width 157 height 19
click at [543, 624] on input "Successful applications" at bounding box center [537, 622] width 12 height 12
checkbox input "true"
click at [572, 641] on span "Failed applications" at bounding box center [610, 650] width 131 height 19
click at [543, 644] on input "Failed applications" at bounding box center [537, 650] width 12 height 12
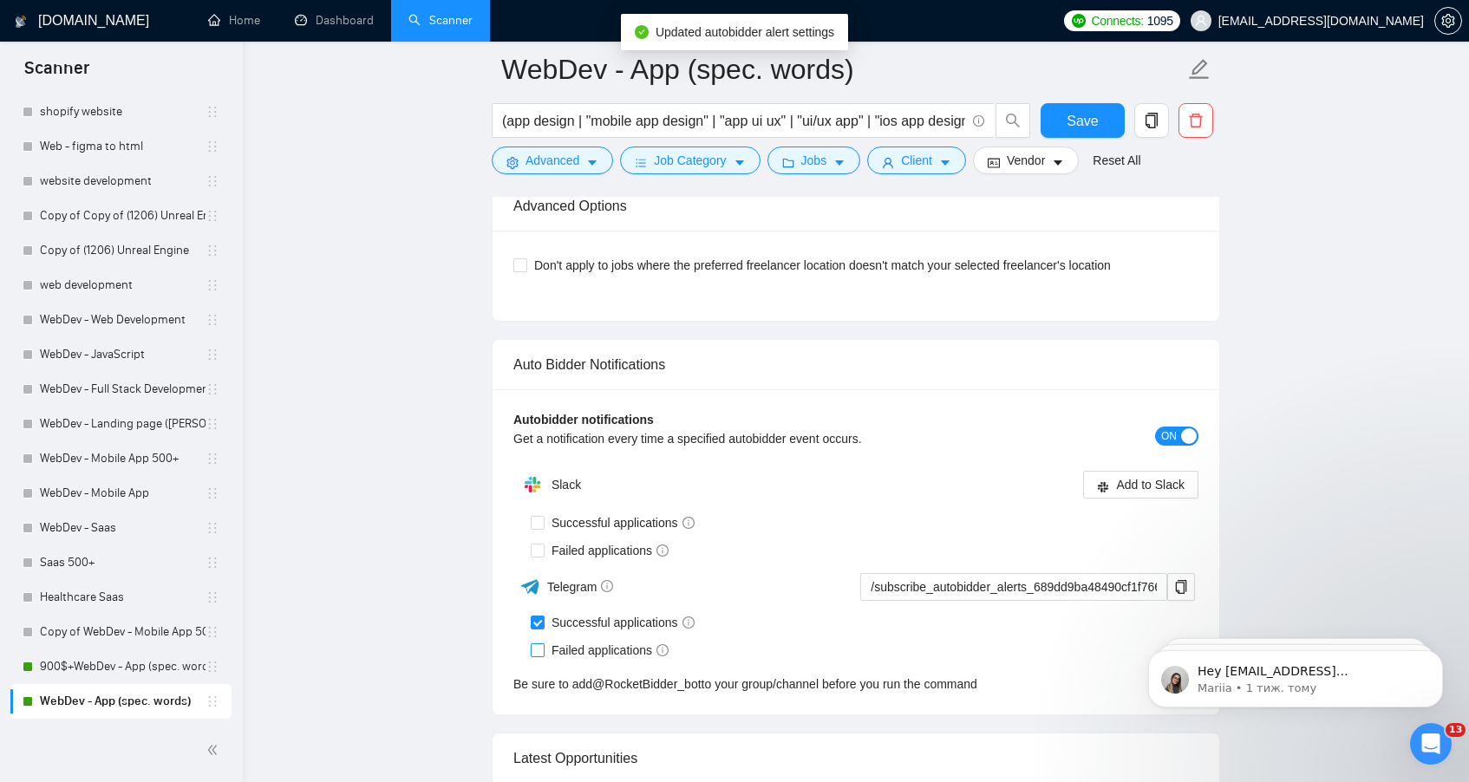
checkbox input "true"
click at [1181, 587] on icon "copy" at bounding box center [1181, 587] width 14 height 14
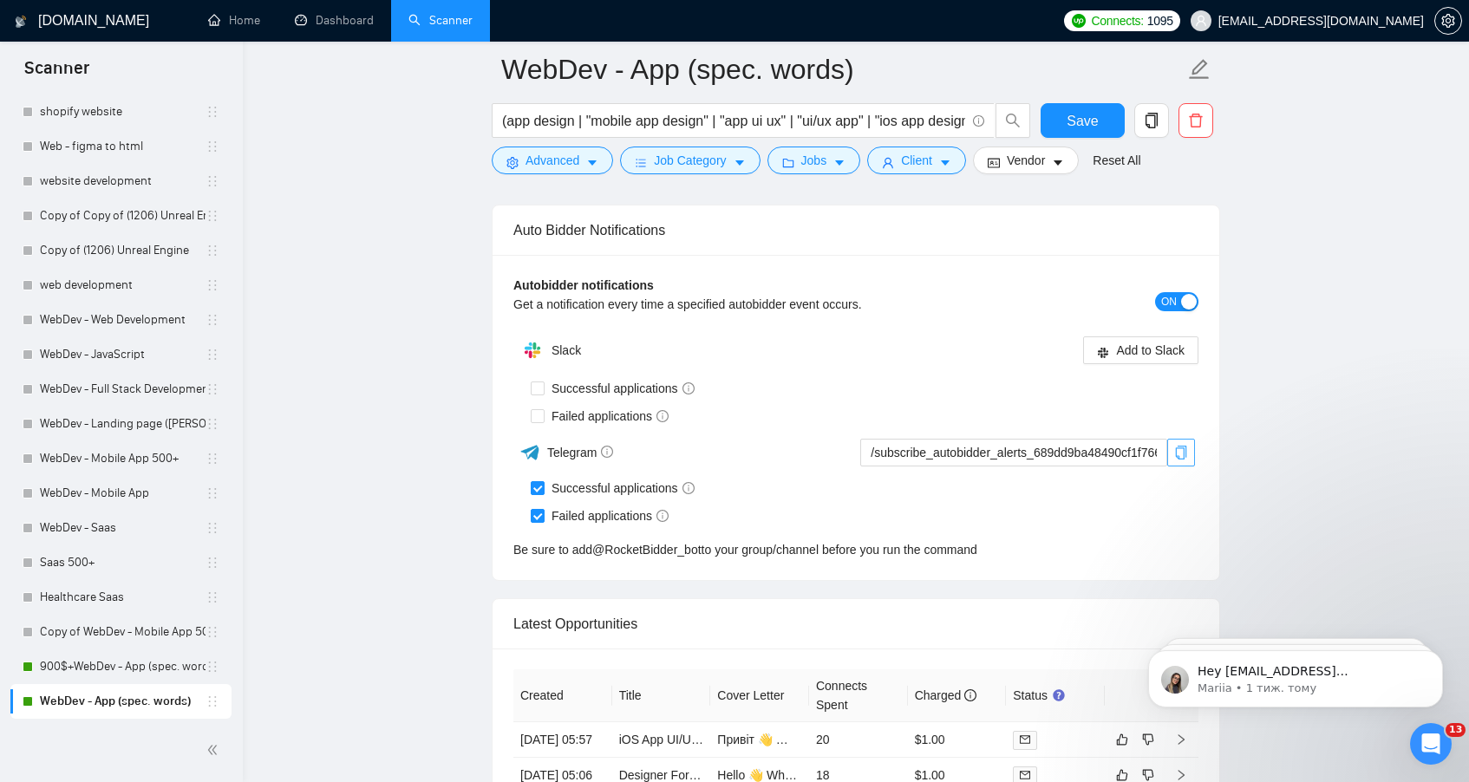
scroll to position [4506, 0]
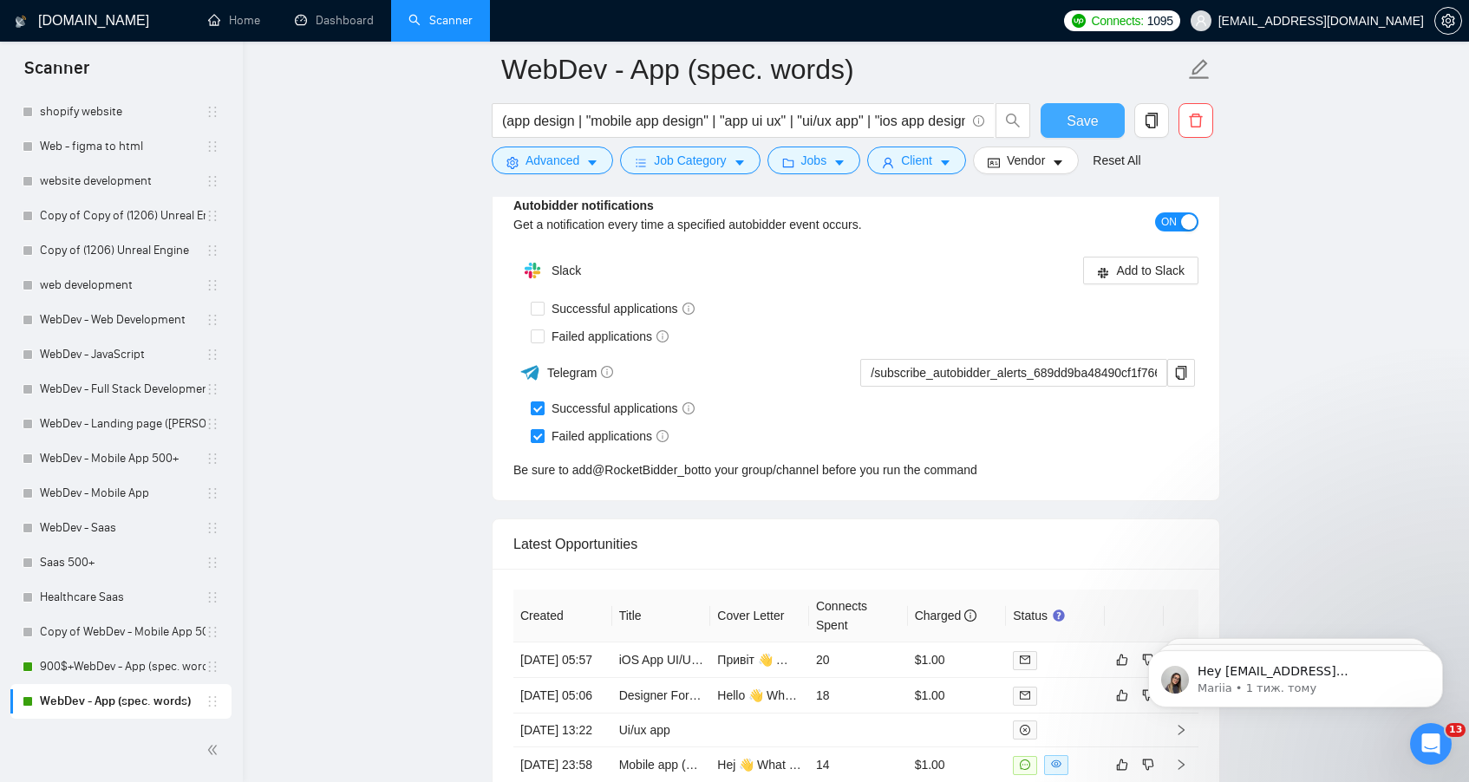
click at [1070, 117] on span "Save" at bounding box center [1082, 121] width 31 height 22
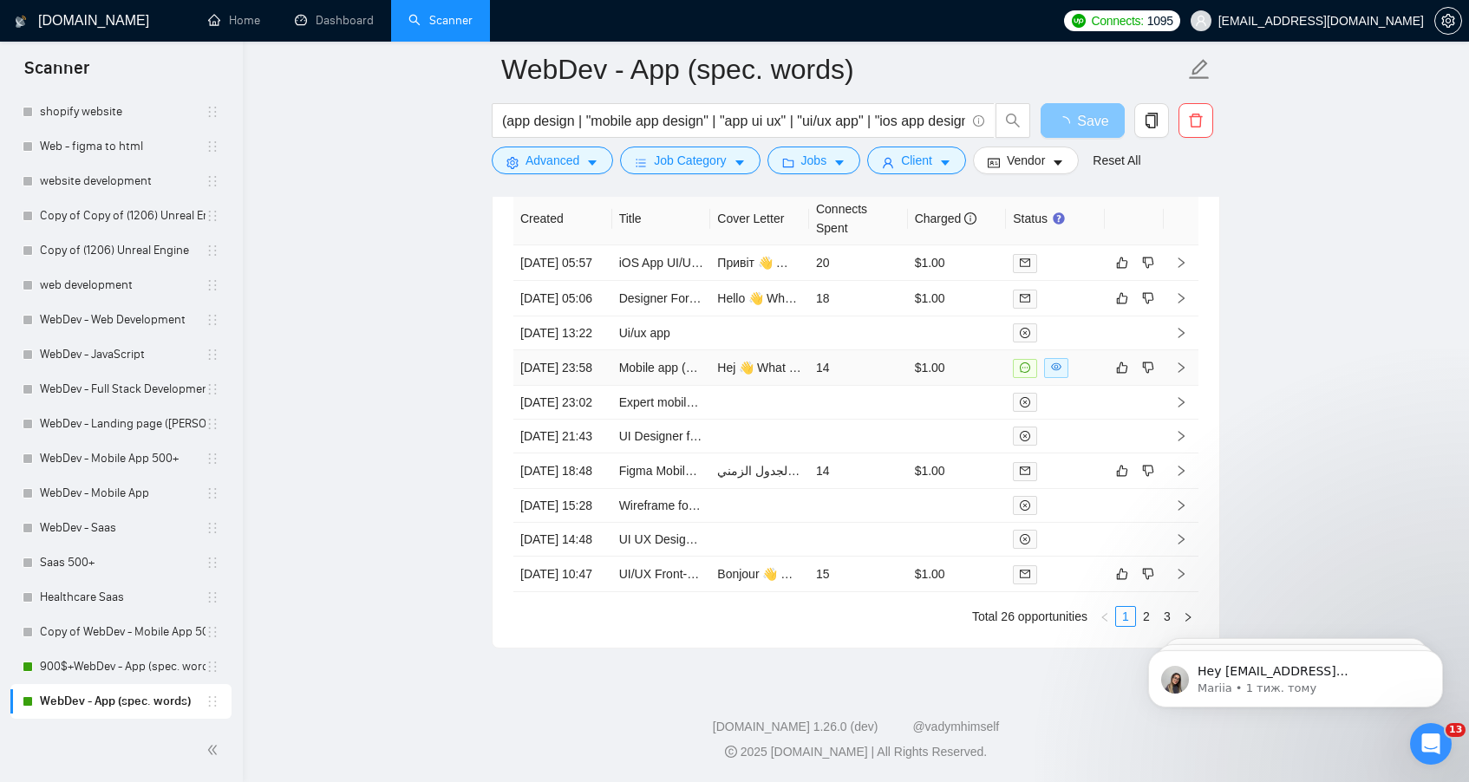
scroll to position [5084, 0]
checkbox input "true"
click at [1140, 624] on body "Hey [EMAIL_ADDRESS][DOMAIN_NAME], Looks like your Upwork agency Parsec Studio r…" at bounding box center [1295, 675] width 333 height 108
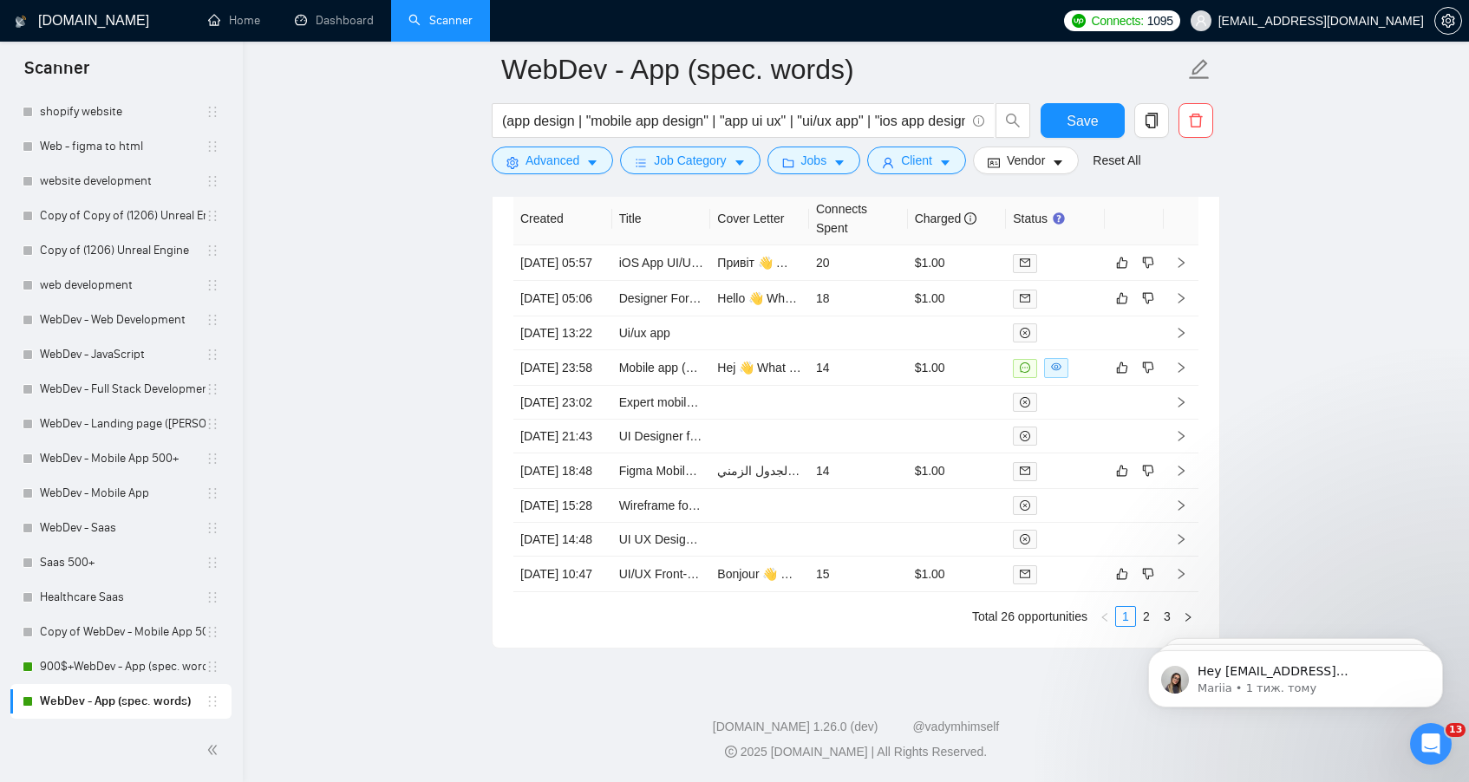
scroll to position [5084, 0]
click html "Hey [EMAIL_ADDRESS][DOMAIN_NAME], Looks like your Upwork agency Parsec Studio r…"
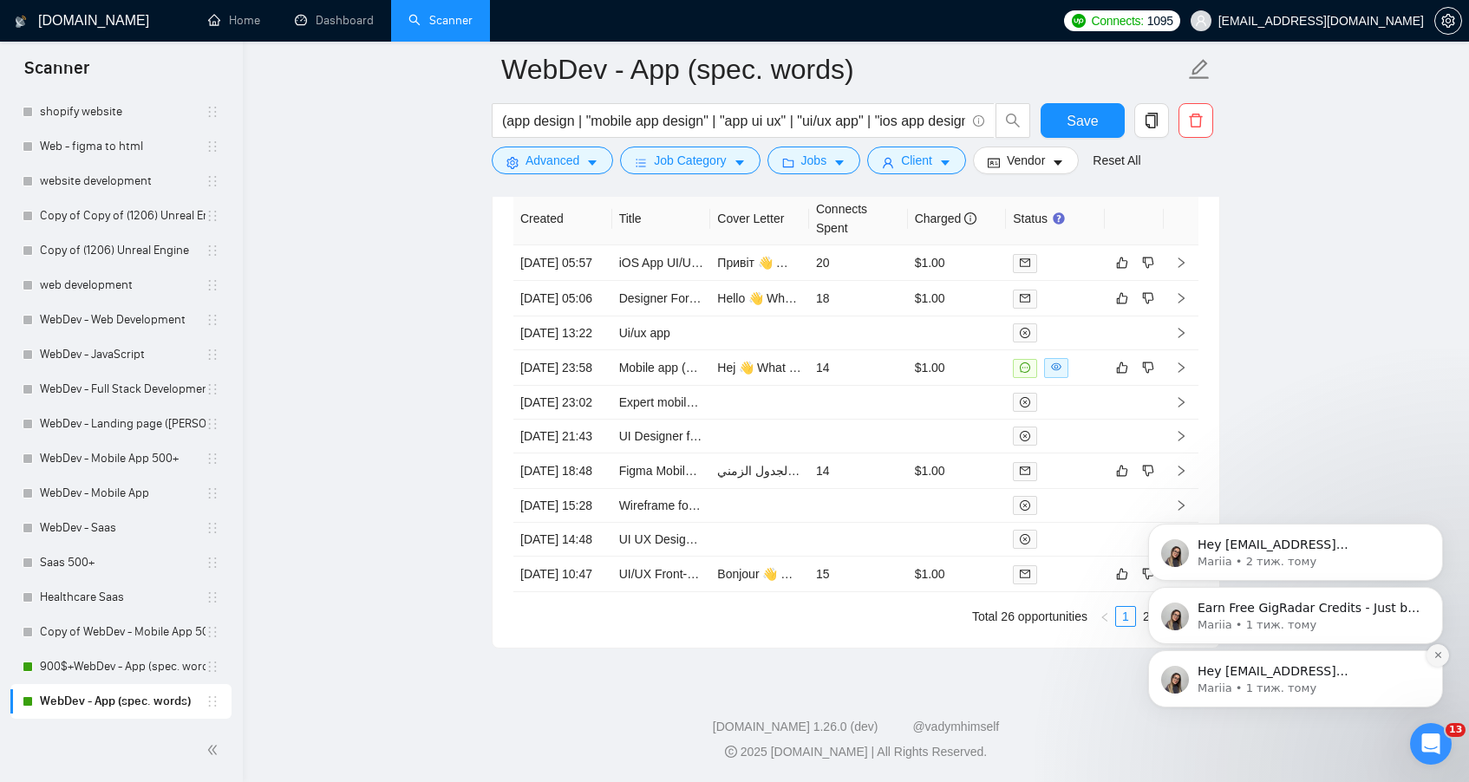
click at [1439, 650] on button "Dismiss notification" at bounding box center [1438, 655] width 23 height 23
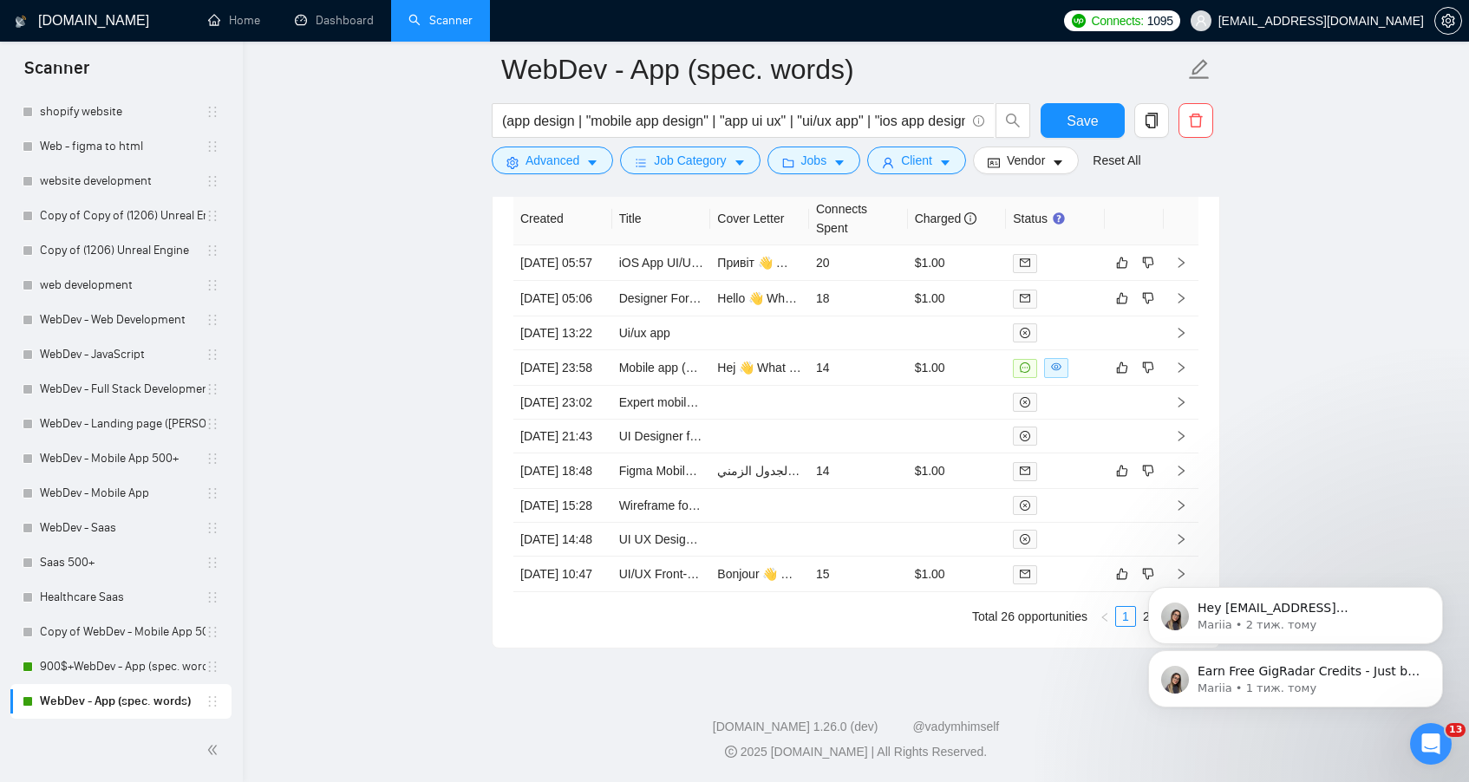
click at [1439, 647] on button "Dismiss notification" at bounding box center [1438, 656] width 18 height 18
click at [1439, 653] on icon "Dismiss notification" at bounding box center [1437, 655] width 5 height 5
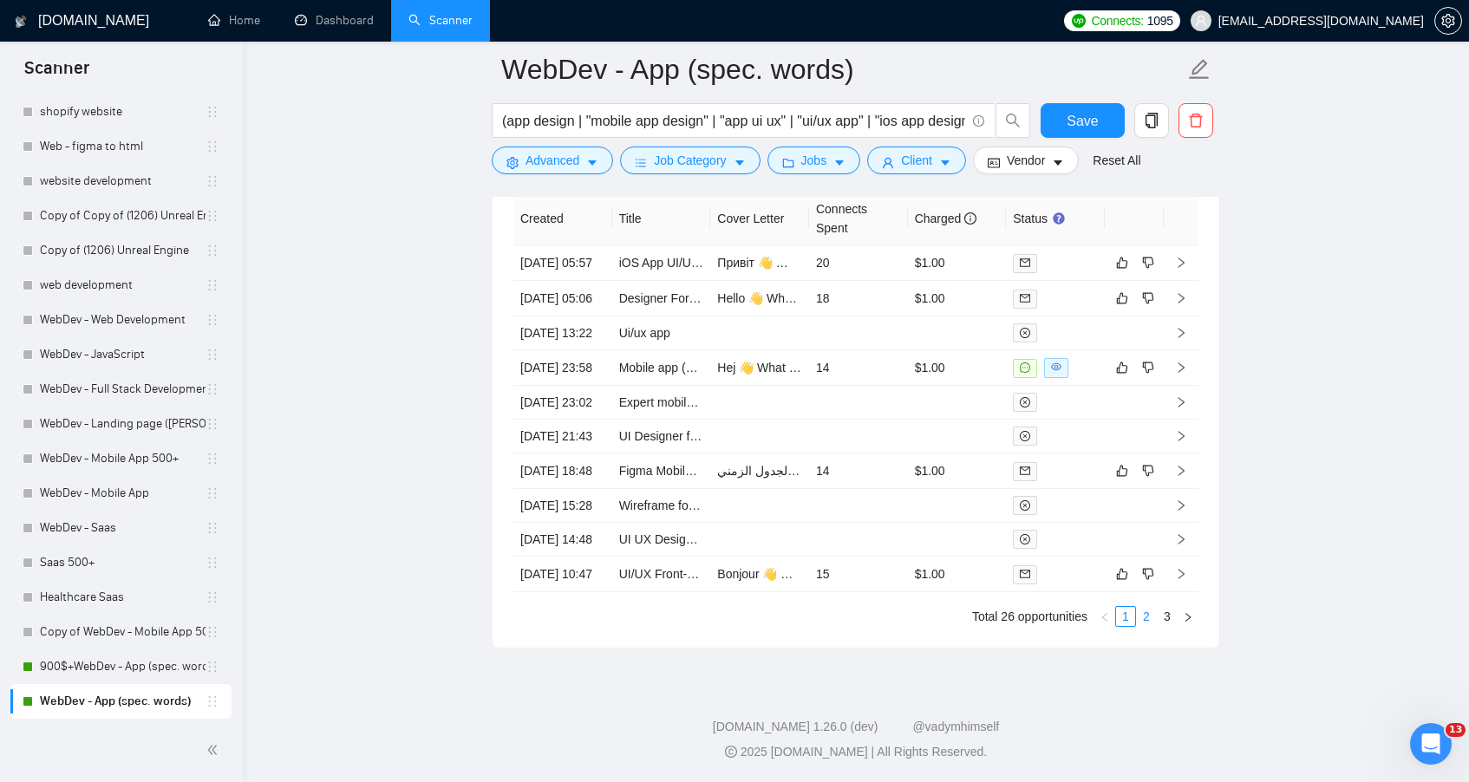
click at [1146, 613] on link "2" at bounding box center [1146, 616] width 19 height 19
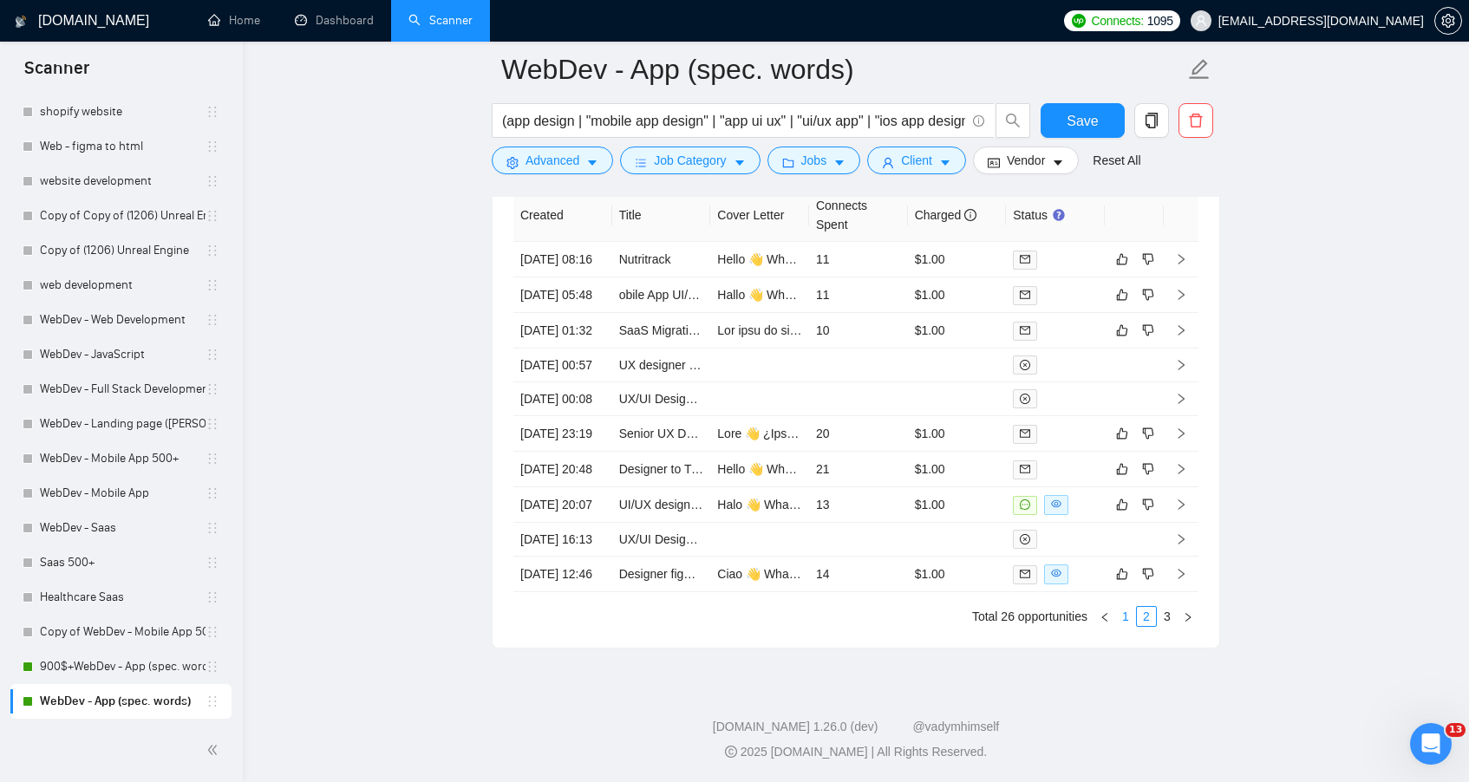
click at [1128, 616] on link "1" at bounding box center [1125, 616] width 19 height 19
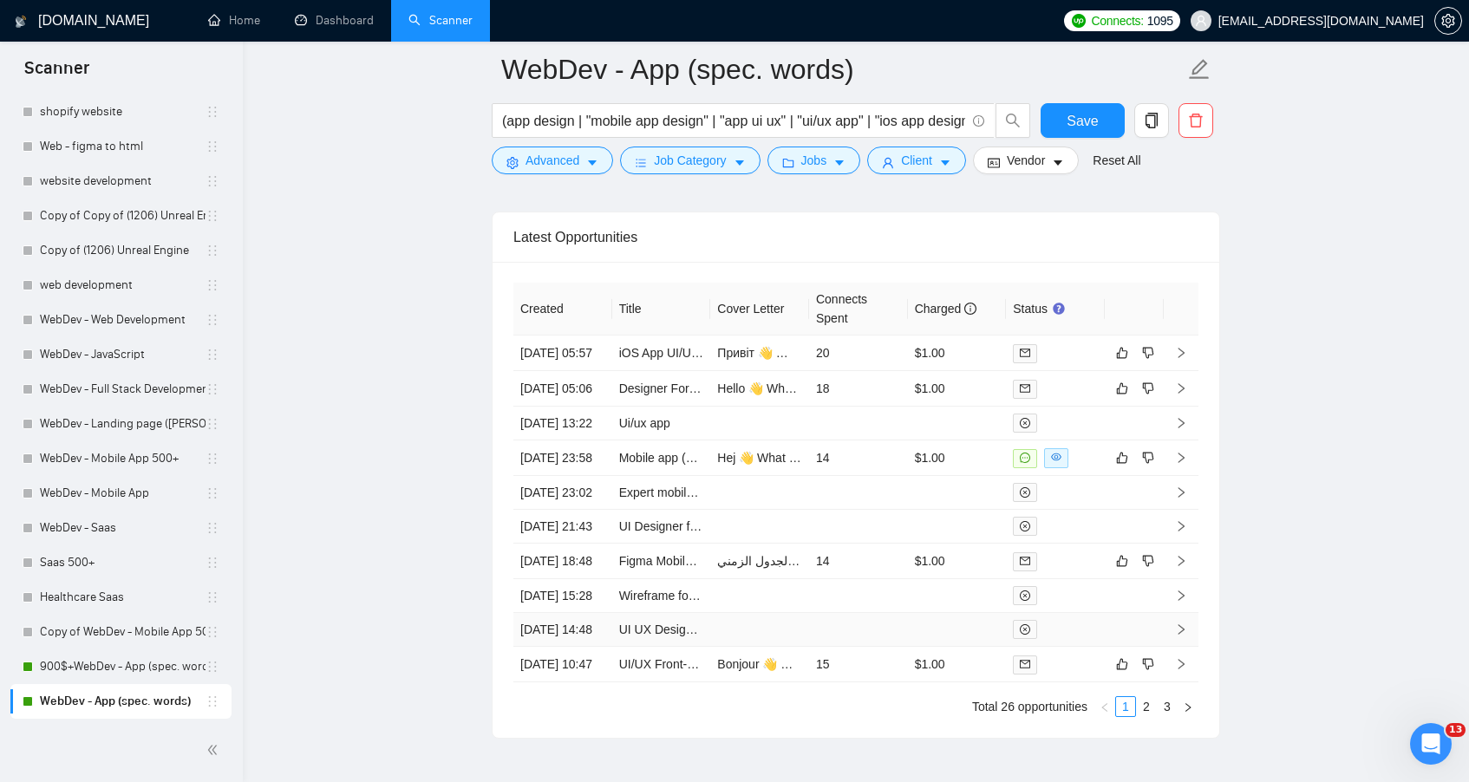
scroll to position [4810, 0]
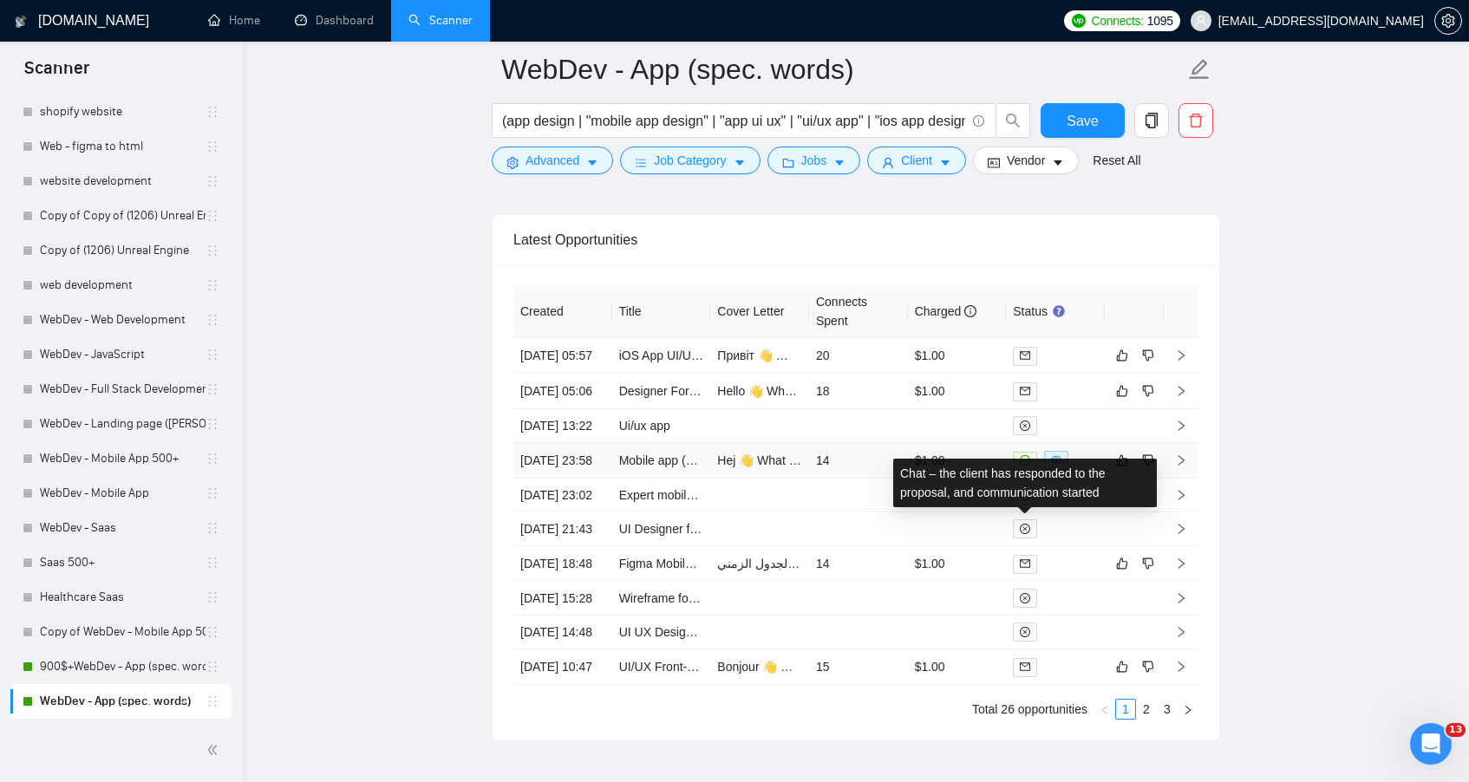
click at [1027, 466] on icon "message" at bounding box center [1025, 460] width 10 height 10
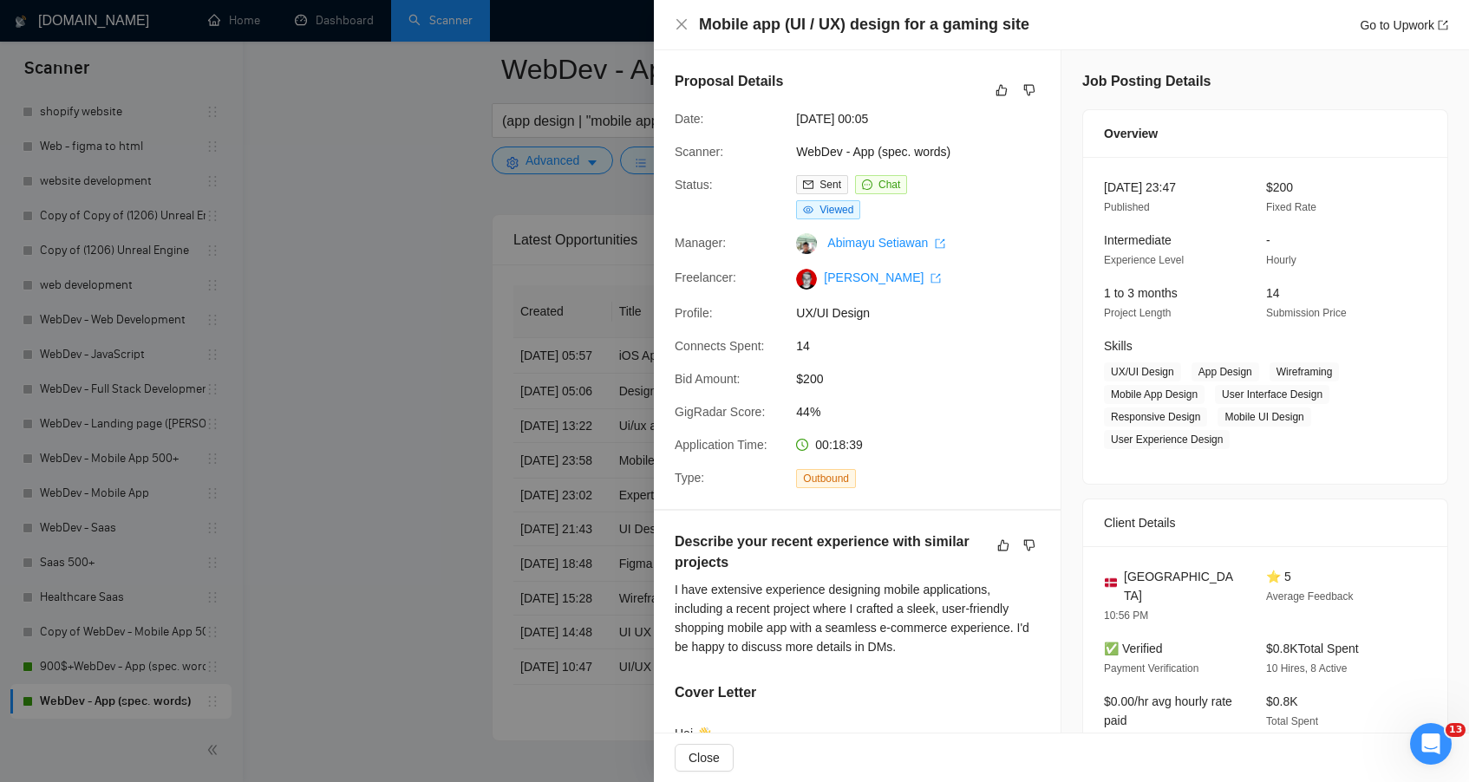
click at [489, 356] on div at bounding box center [734, 391] width 1469 height 782
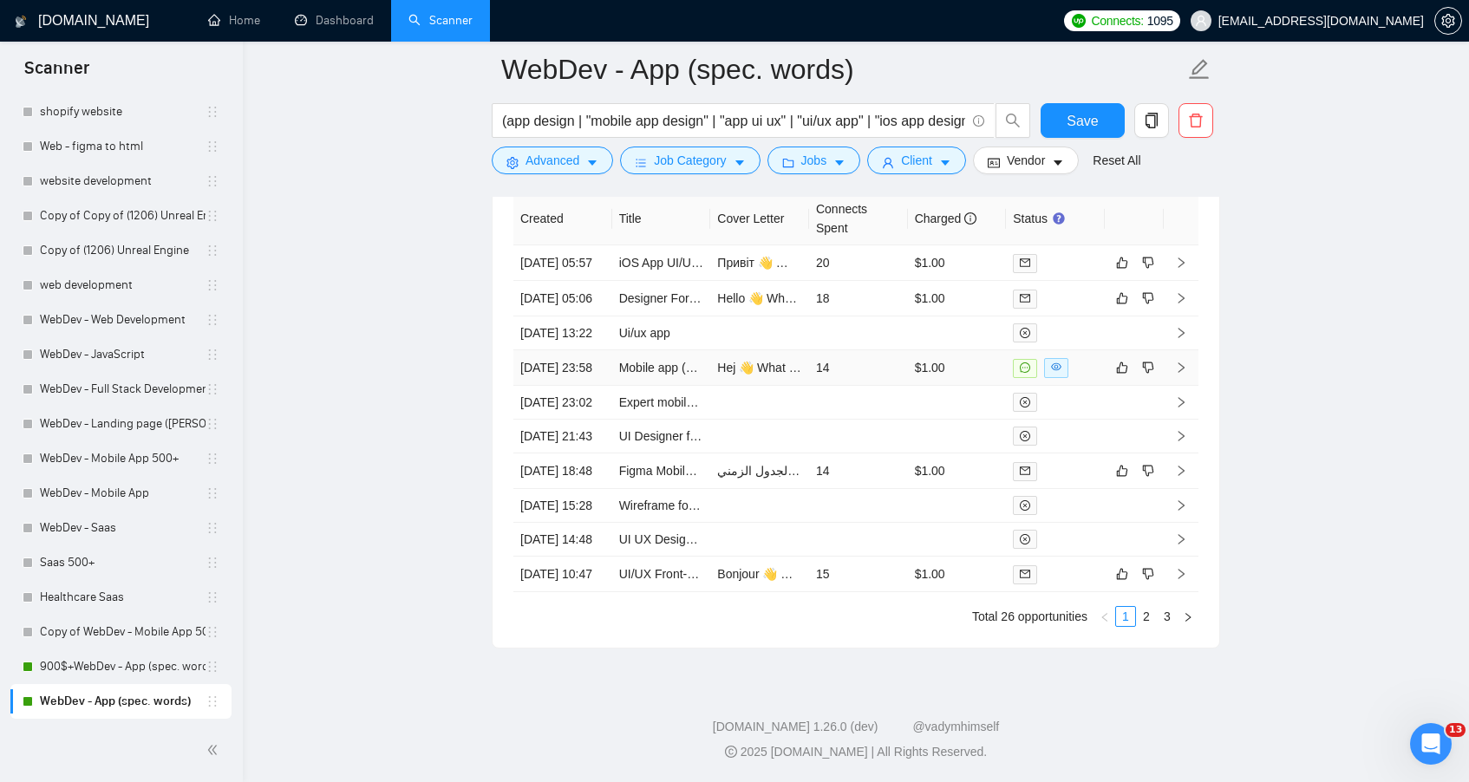
scroll to position [5044, 0]
click at [1147, 626] on link "2" at bounding box center [1146, 616] width 19 height 19
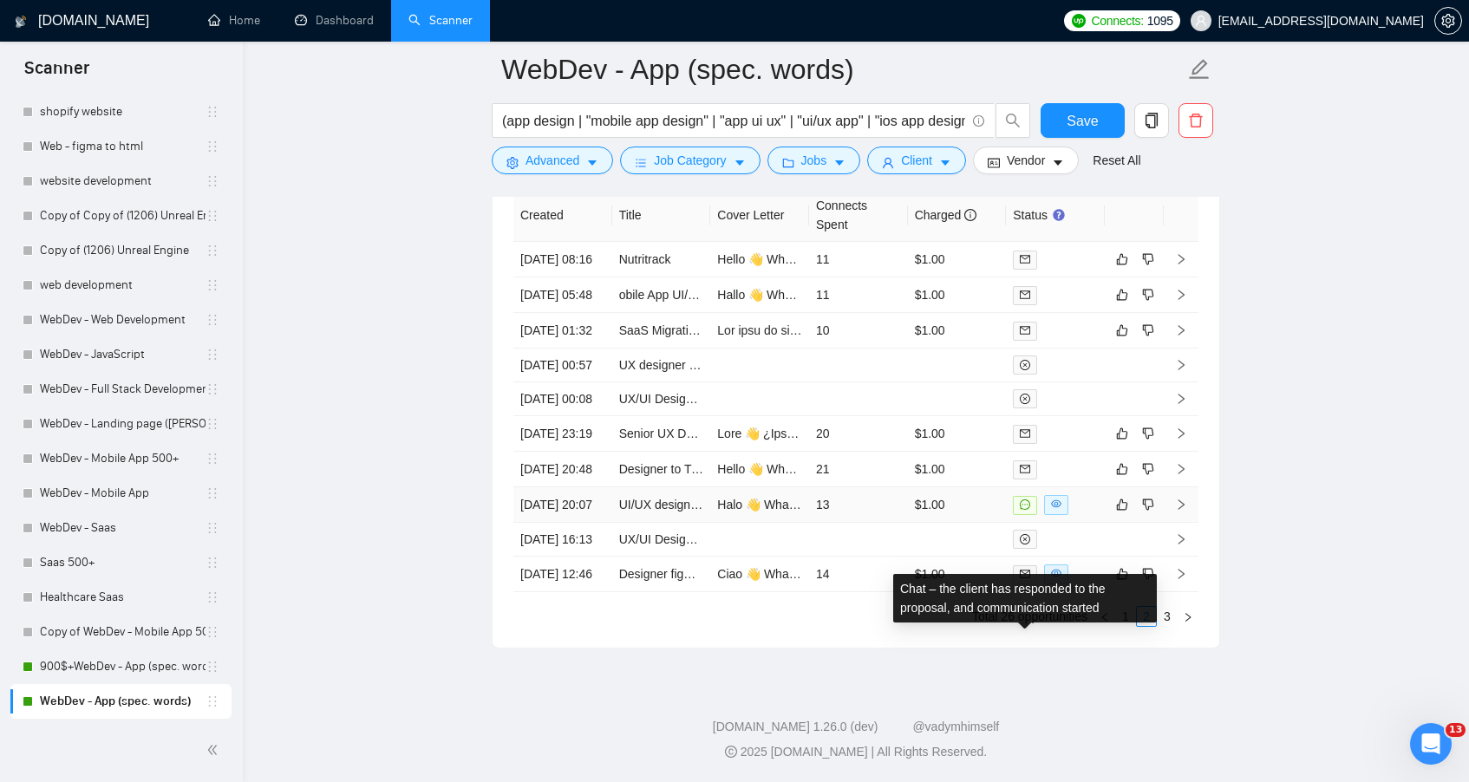
click at [1027, 501] on icon "message" at bounding box center [1025, 505] width 10 height 10
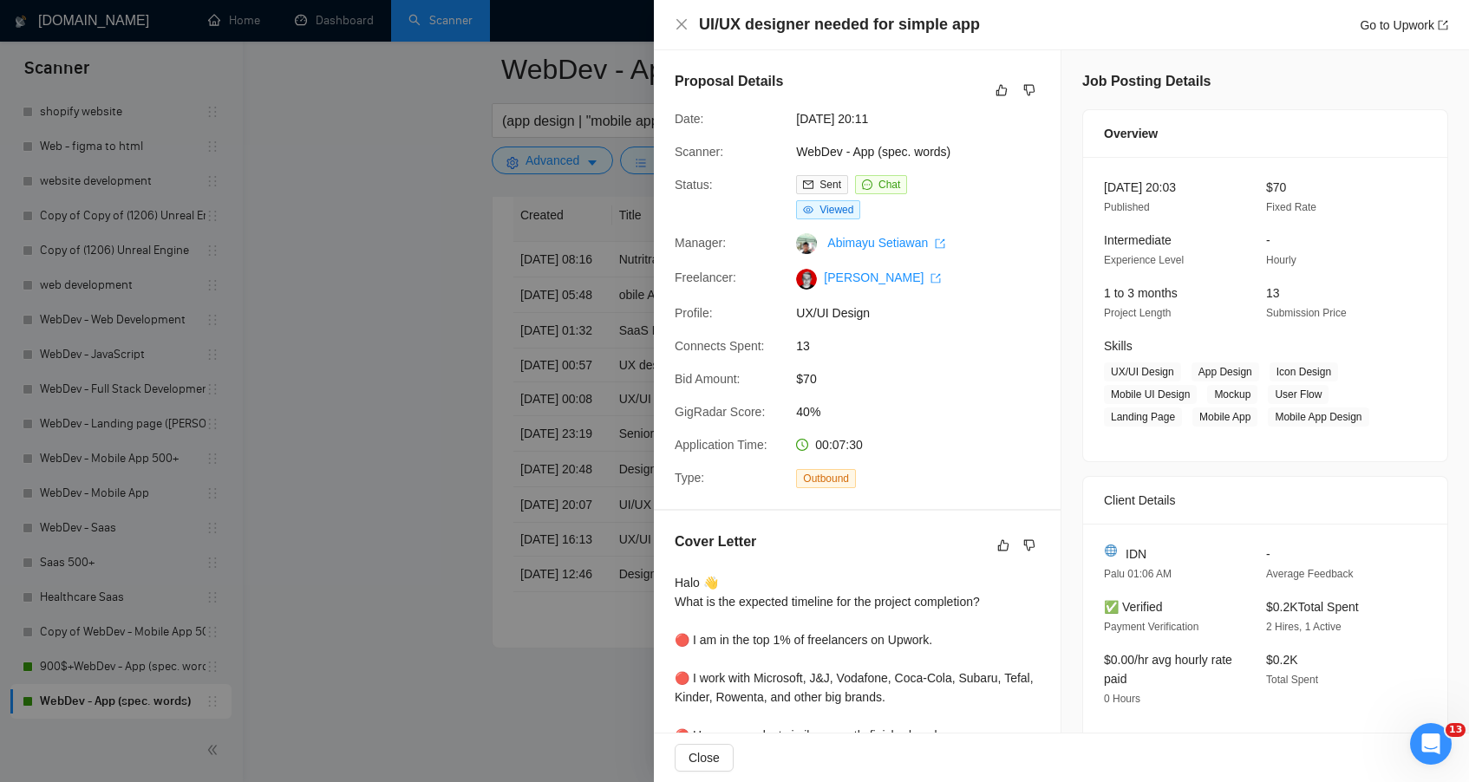
click at [507, 474] on div at bounding box center [734, 391] width 1469 height 782
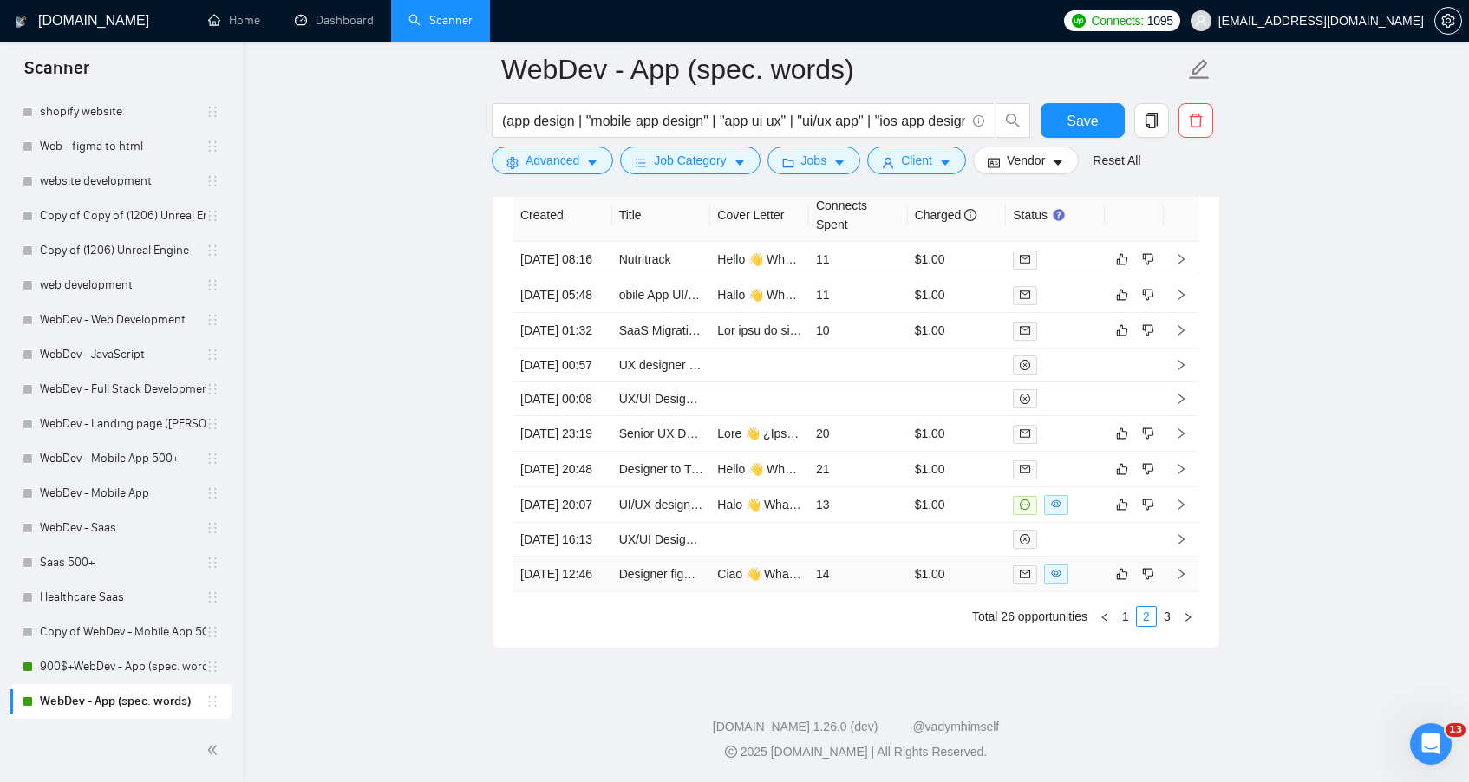
scroll to position [5084, 0]
click at [1170, 613] on link "3" at bounding box center [1167, 616] width 19 height 19
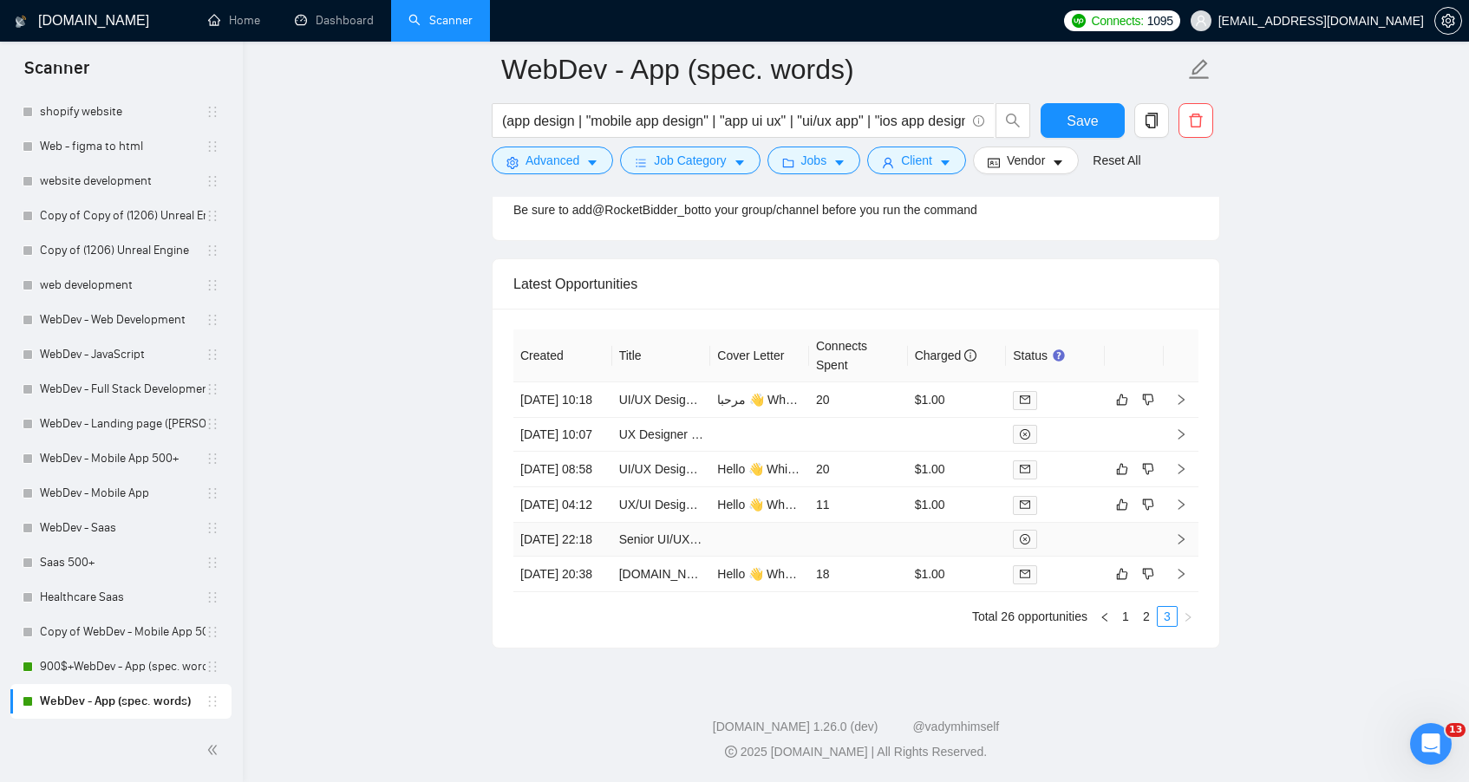
scroll to position [4833, 0]
click at [1143, 626] on link "2" at bounding box center [1146, 616] width 19 height 19
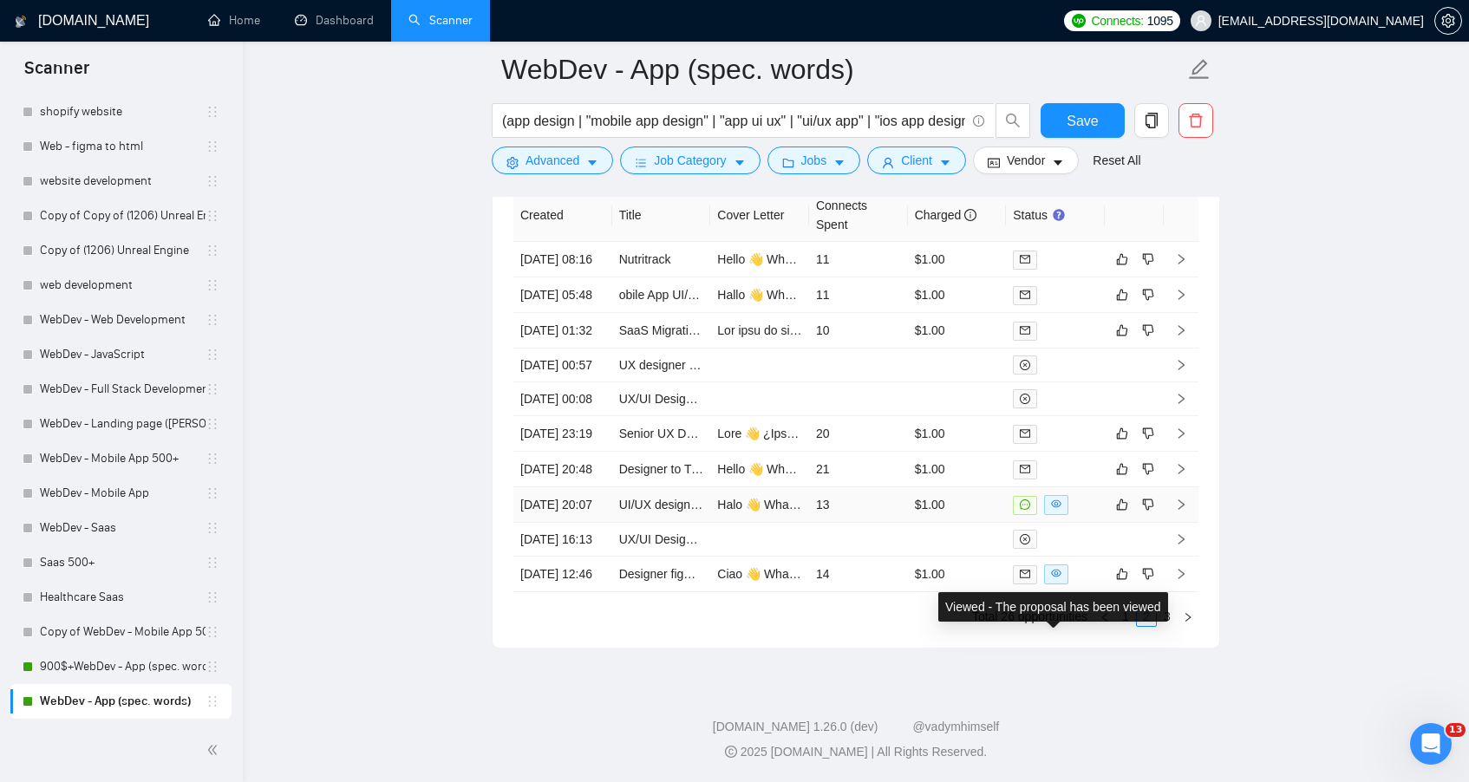
scroll to position [4978, 0]
click at [1181, 511] on icon "right" at bounding box center [1181, 505] width 12 height 12
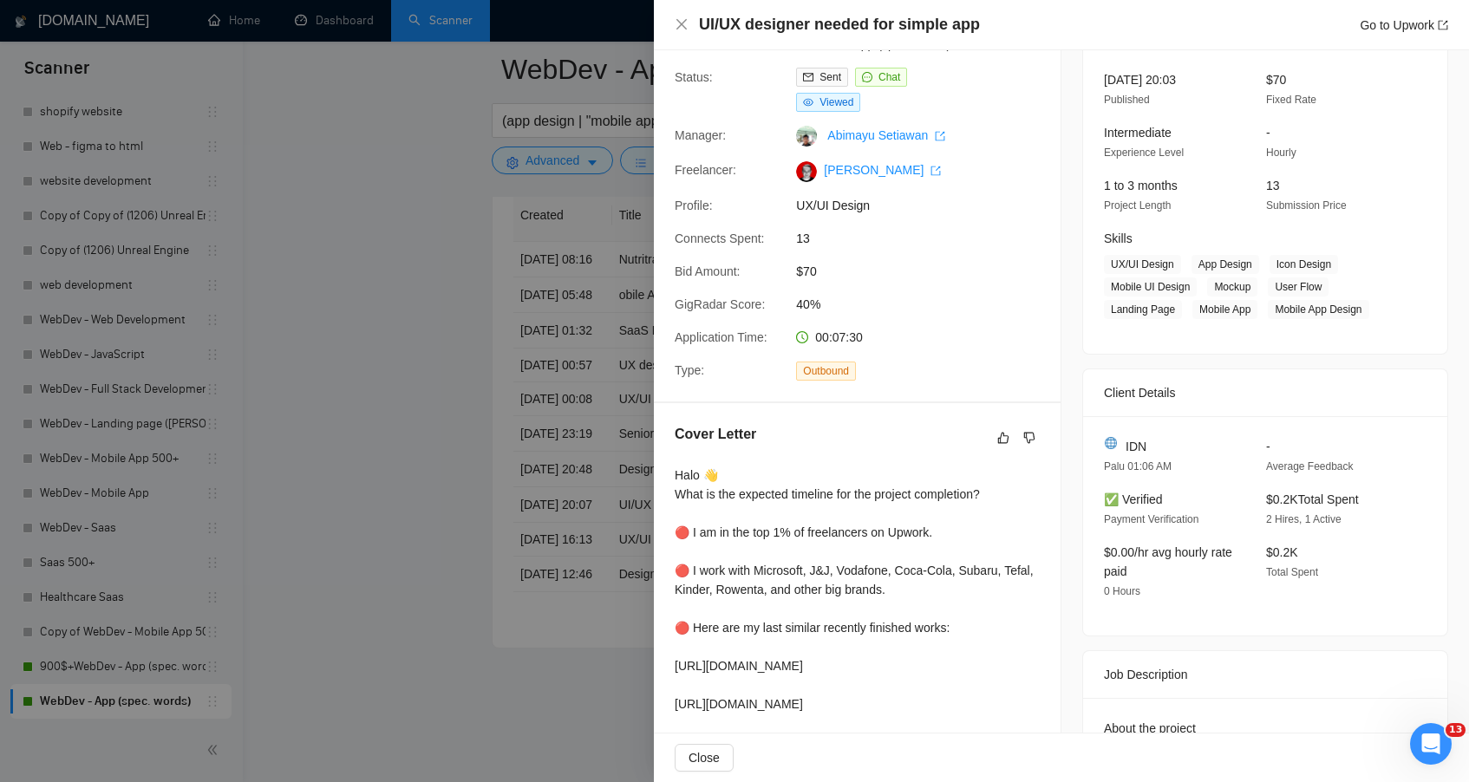
scroll to position [108, 0]
click at [502, 343] on div at bounding box center [734, 391] width 1469 height 782
